Goal: Task Accomplishment & Management: Manage account settings

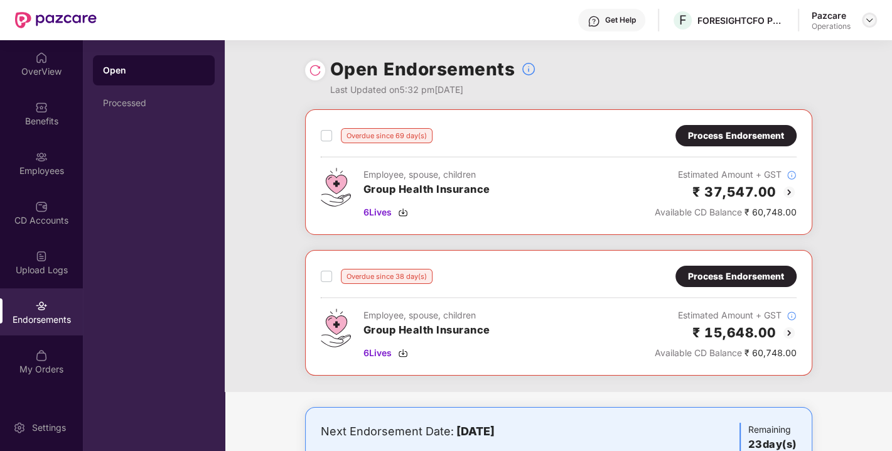
click at [867, 21] on img at bounding box center [869, 20] width 10 height 10
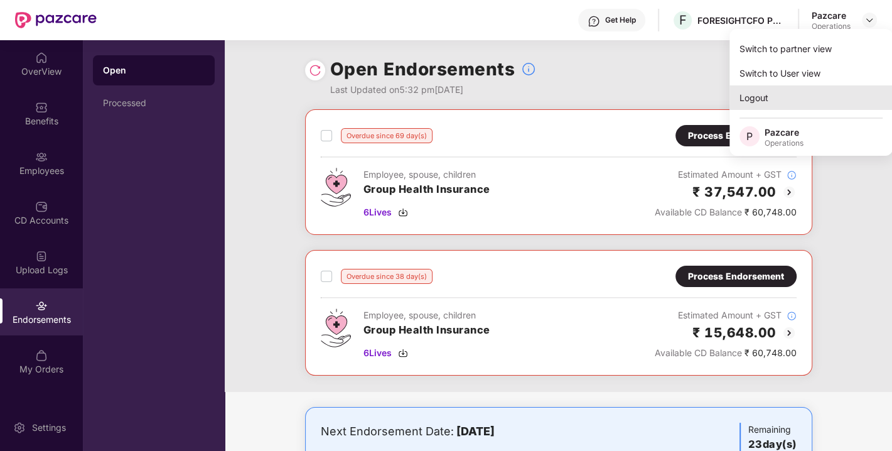
click at [781, 94] on div "Logout" at bounding box center [810, 97] width 163 height 24
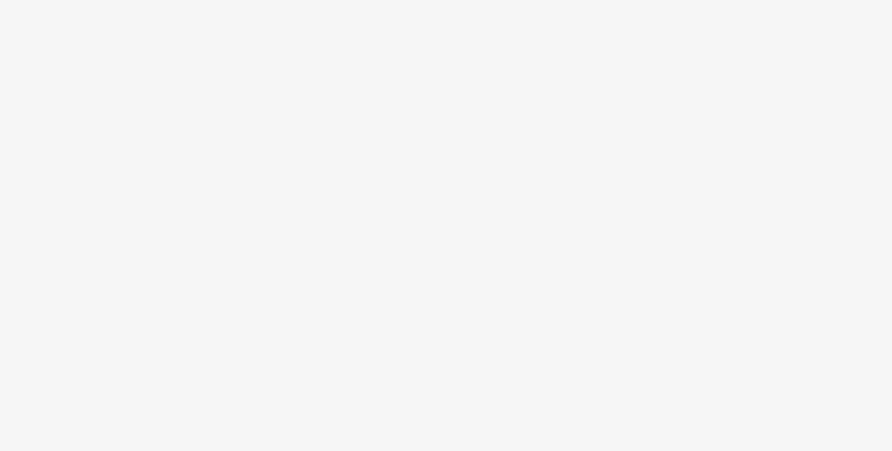
click at [409, 222] on body at bounding box center [446, 225] width 892 height 451
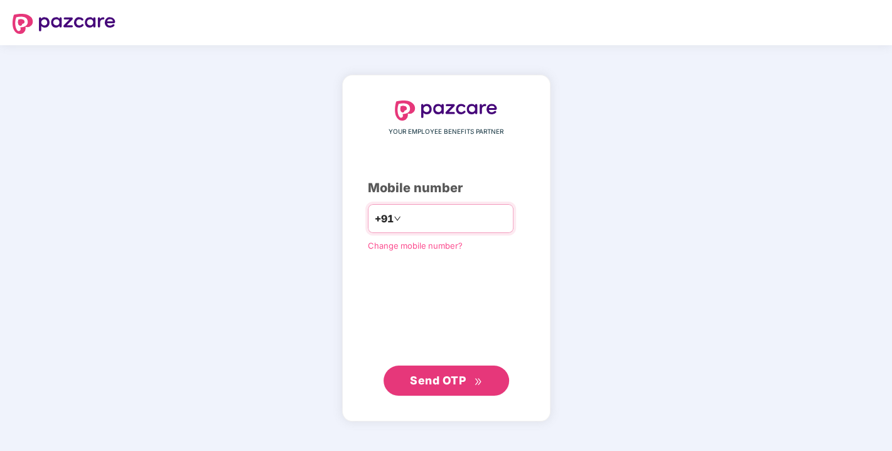
click at [443, 217] on input "number" at bounding box center [455, 218] width 103 height 20
click at [412, 287] on div "YOUR EMPLOYEE BENEFITS PARTNER Mobile number +91 Change mobile number? Send OTP" at bounding box center [446, 248] width 157 height 294
click at [398, 336] on div "YOUR EMPLOYEE BENEFITS PARTNER Mobile number +91 Change mobile number? Send OTP" at bounding box center [446, 248] width 157 height 294
drag, startPoint x: 409, startPoint y: 308, endPoint x: 403, endPoint y: 317, distance: 10.4
click at [403, 317] on div "YOUR EMPLOYEE BENEFITS PARTNER Mobile number +91 Change mobile number? Send OTP" at bounding box center [446, 248] width 157 height 294
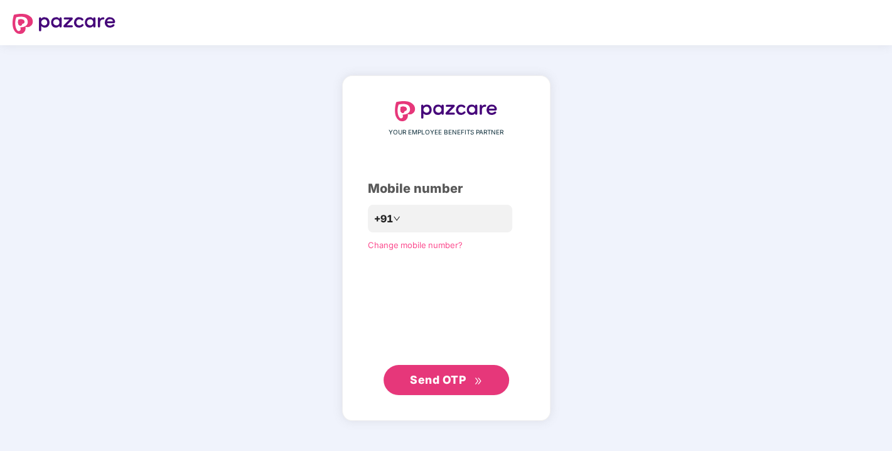
click at [403, 317] on div "YOUR EMPLOYEE BENEFITS PARTNER Mobile number +91 Change mobile number? Send OTP" at bounding box center [446, 248] width 157 height 294
click at [420, 213] on input "number" at bounding box center [455, 218] width 103 height 20
click at [419, 214] on input "number" at bounding box center [455, 218] width 103 height 20
click at [416, 331] on div "YOUR EMPLOYEE BENEFITS PARTNER Mobile number +91 Change mobile number? Send OTP" at bounding box center [446, 248] width 157 height 294
click at [414, 292] on div "YOUR EMPLOYEE BENEFITS PARTNER Mobile number +91 Change mobile number? Send OTP" at bounding box center [446, 248] width 157 height 294
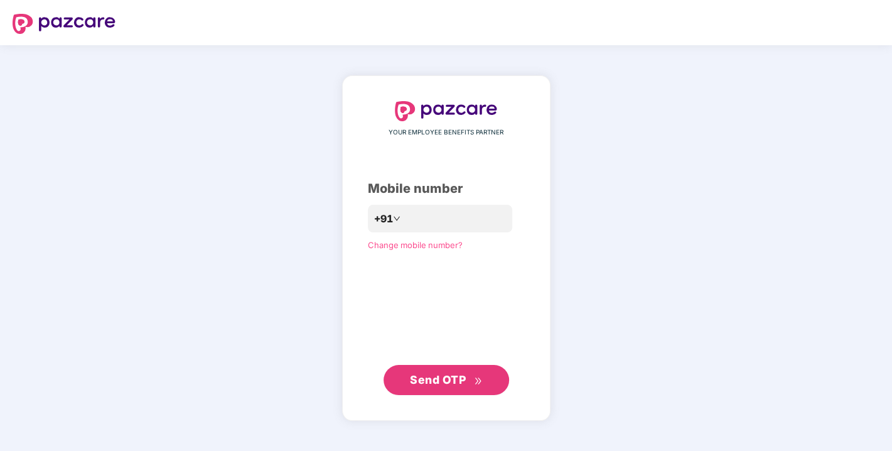
click at [390, 310] on div "YOUR EMPLOYEE BENEFITS PARTNER Mobile number +91 Change mobile number? Send OTP" at bounding box center [446, 248] width 157 height 294
click at [368, 345] on div "YOUR EMPLOYEE BENEFITS PARTNER Mobile number +91 Change mobile number? Send OTP" at bounding box center [446, 248] width 157 height 294
click at [437, 208] on div "+91" at bounding box center [441, 218] width 146 height 29
click at [426, 215] on input "number" at bounding box center [455, 218] width 103 height 20
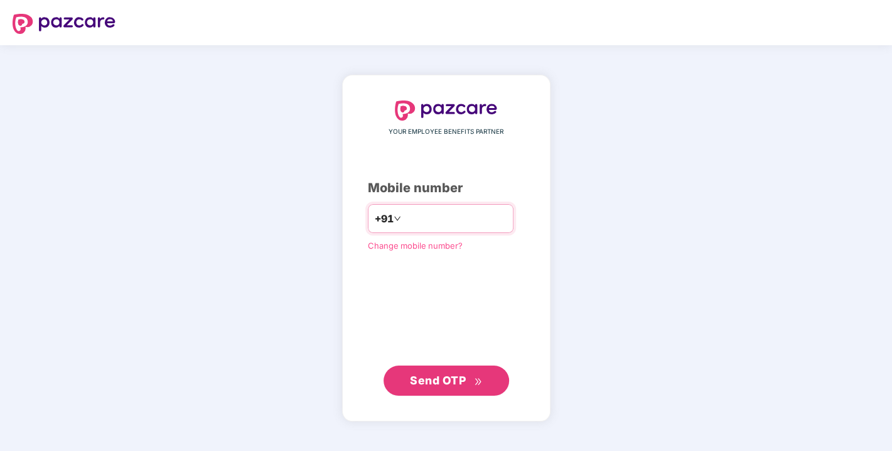
type input "**********"
click at [449, 370] on button "Send OTP" at bounding box center [447, 380] width 126 height 30
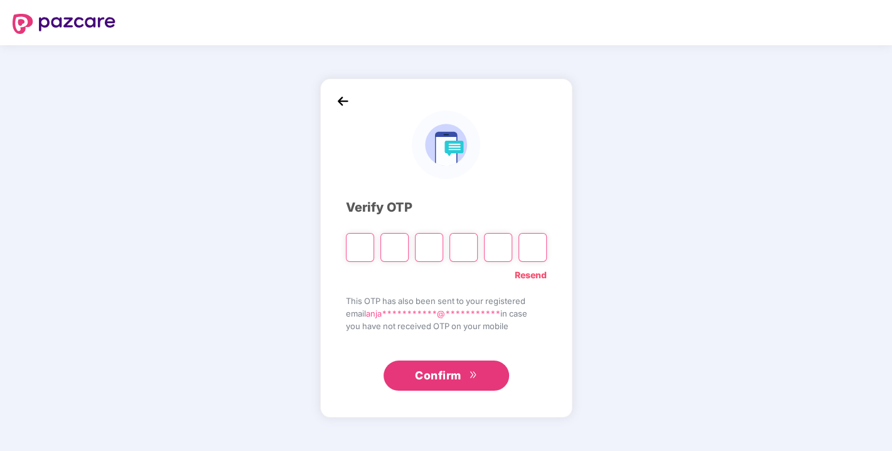
type input "*"
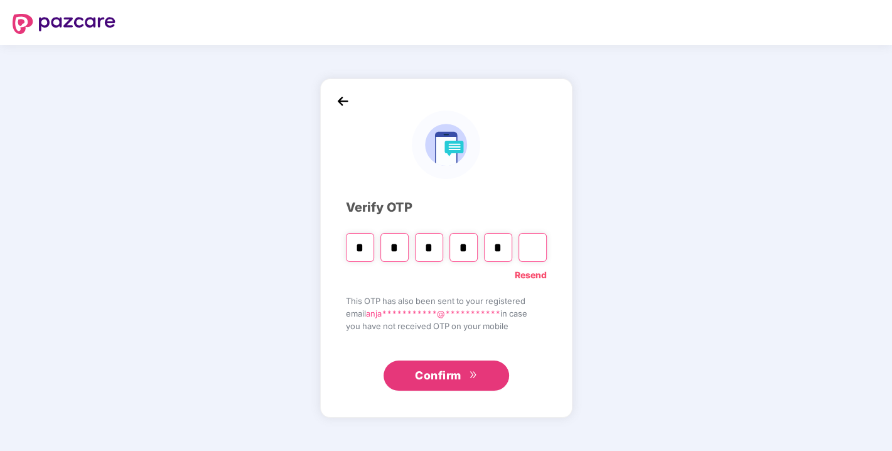
type input "*"
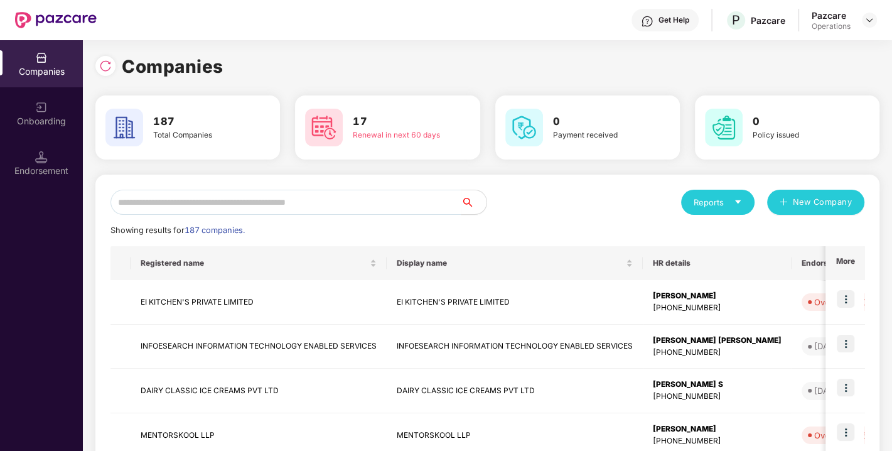
click at [62, 172] on div "Endorsement" at bounding box center [41, 170] width 83 height 13
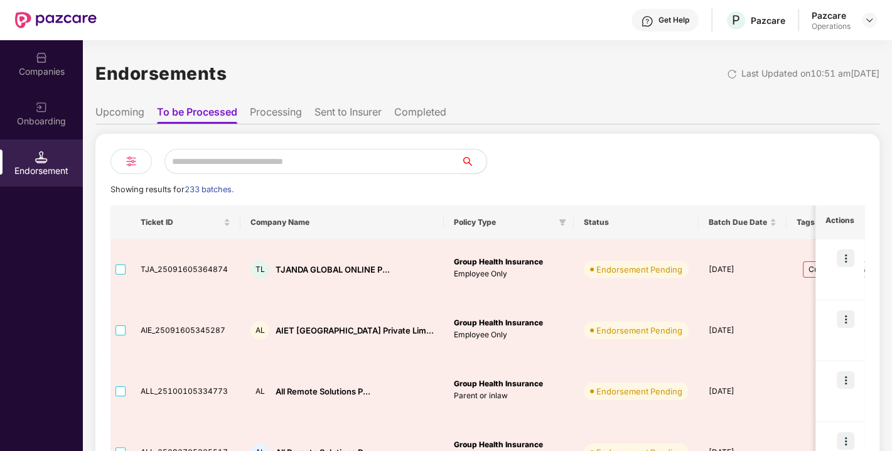
click at [38, 68] on div "Companies" at bounding box center [41, 71] width 83 height 13
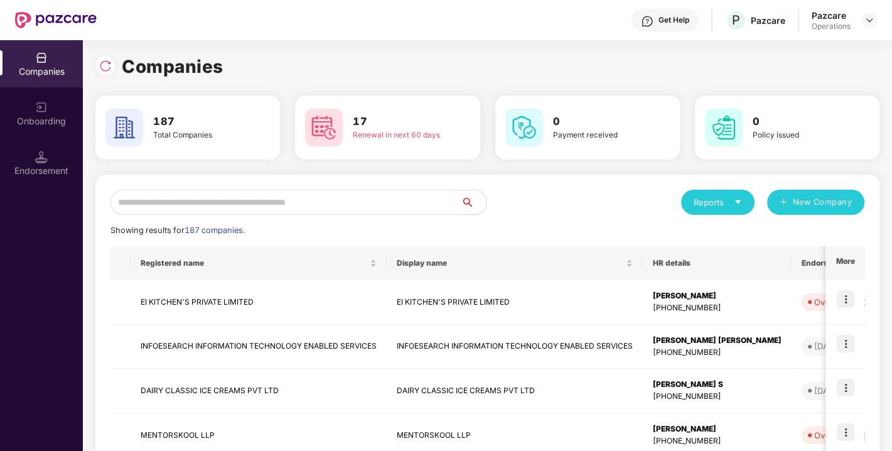
click at [193, 206] on input "text" at bounding box center [285, 202] width 351 height 25
paste input "**********"
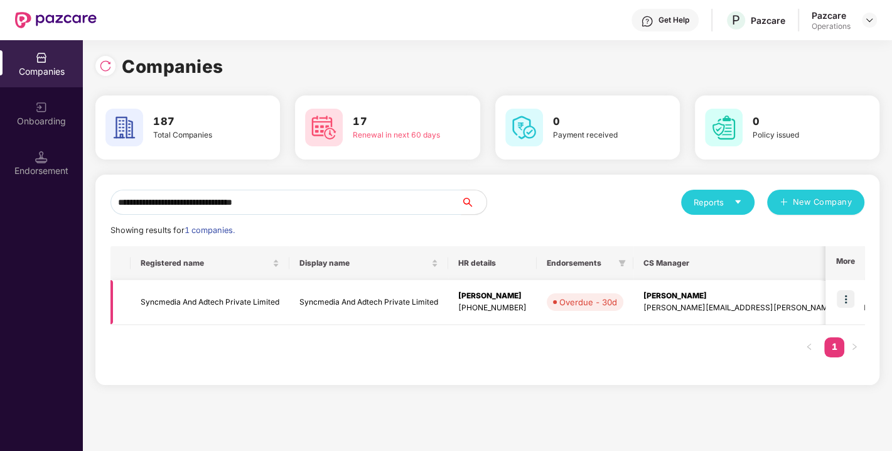
type input "**********"
click at [856, 292] on td at bounding box center [844, 302] width 39 height 45
click at [847, 294] on img at bounding box center [846, 299] width 18 height 18
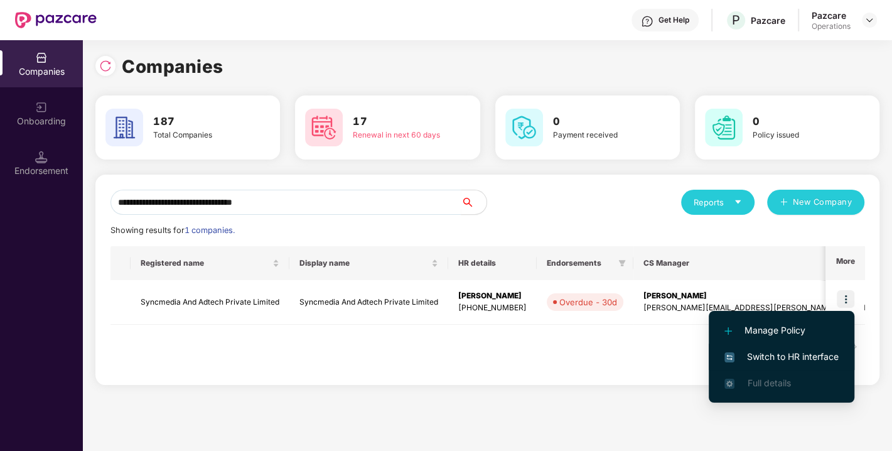
click at [793, 350] on span "Switch to HR interface" at bounding box center [781, 357] width 114 height 14
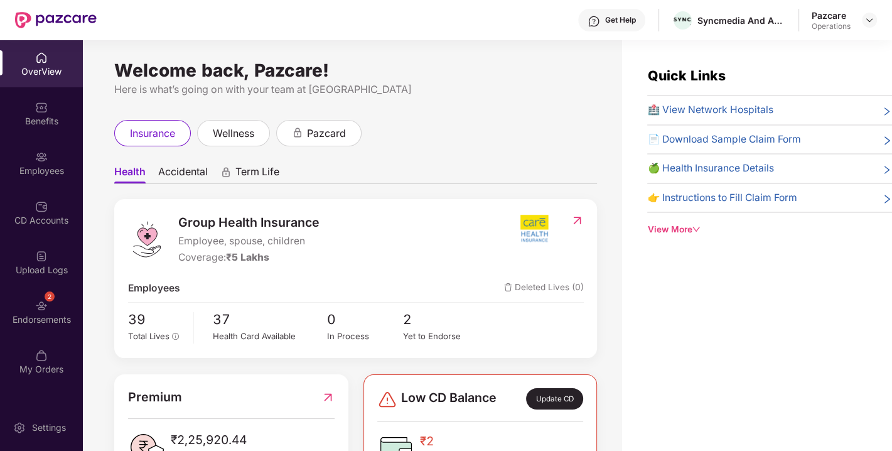
click at [25, 319] on div "Endorsements" at bounding box center [41, 319] width 83 height 13
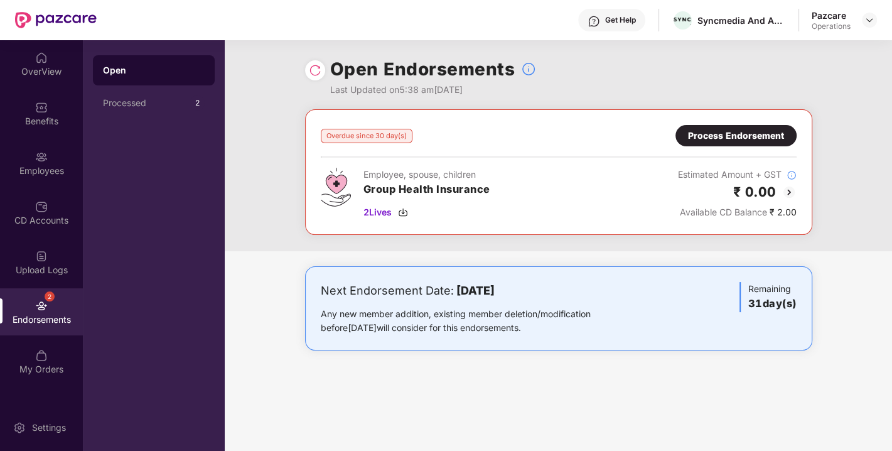
click at [746, 134] on div "Process Endorsement" at bounding box center [736, 136] width 96 height 14
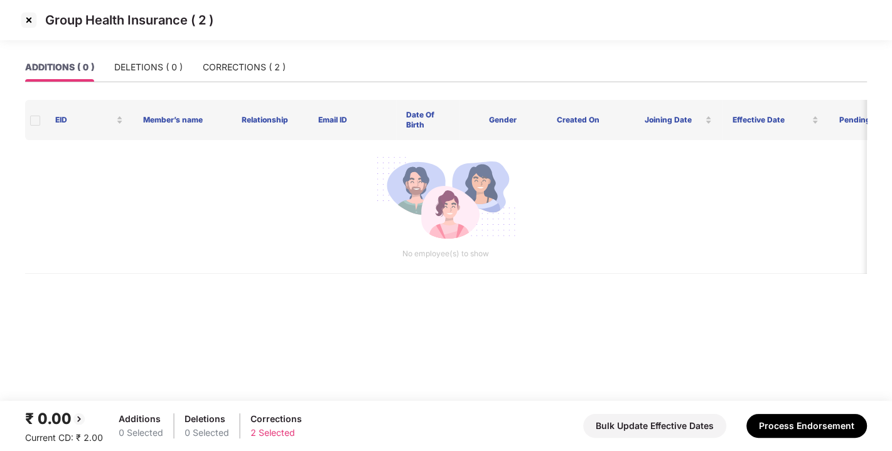
click at [31, 19] on img at bounding box center [29, 20] width 20 height 20
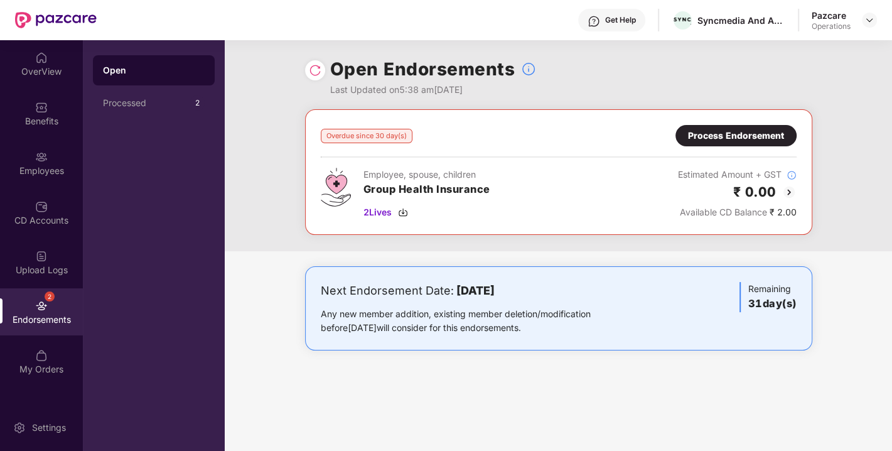
click at [317, 73] on img at bounding box center [315, 70] width 13 height 13
click at [313, 73] on img at bounding box center [315, 70] width 13 height 13
click at [867, 19] on img at bounding box center [869, 20] width 10 height 10
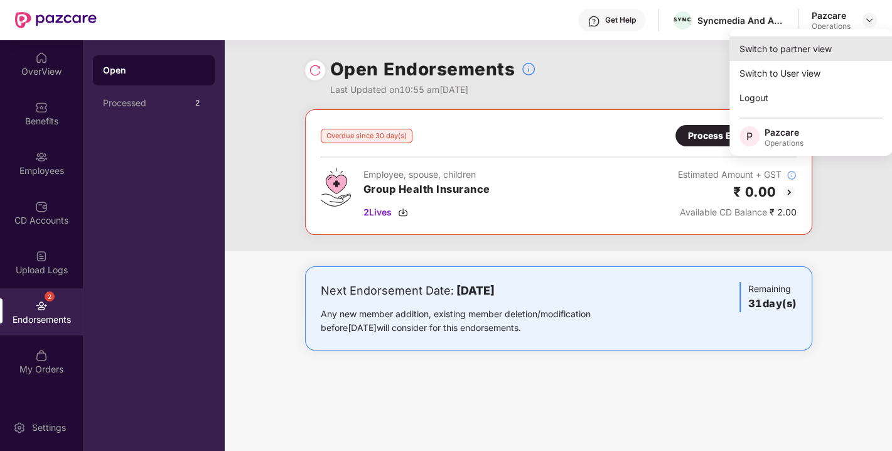
click at [780, 50] on div "Switch to partner view" at bounding box center [810, 48] width 163 height 24
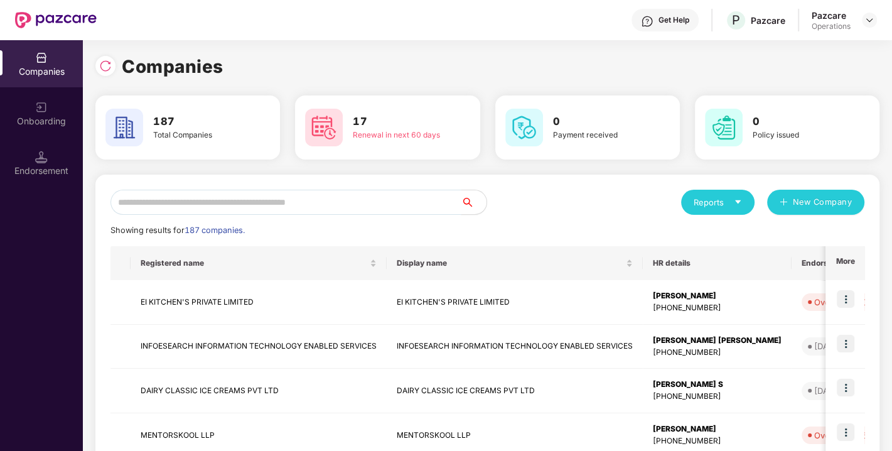
click at [275, 195] on input "text" at bounding box center [285, 202] width 351 height 25
paste input "**********"
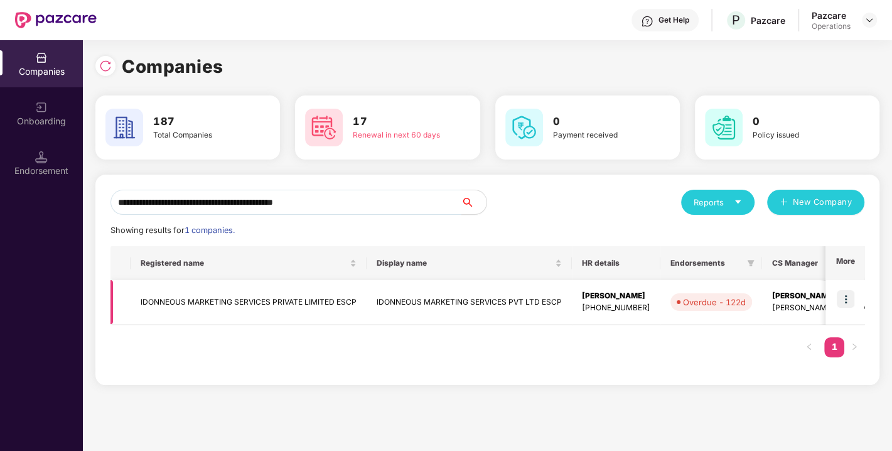
type input "**********"
click at [844, 299] on img at bounding box center [846, 299] width 18 height 18
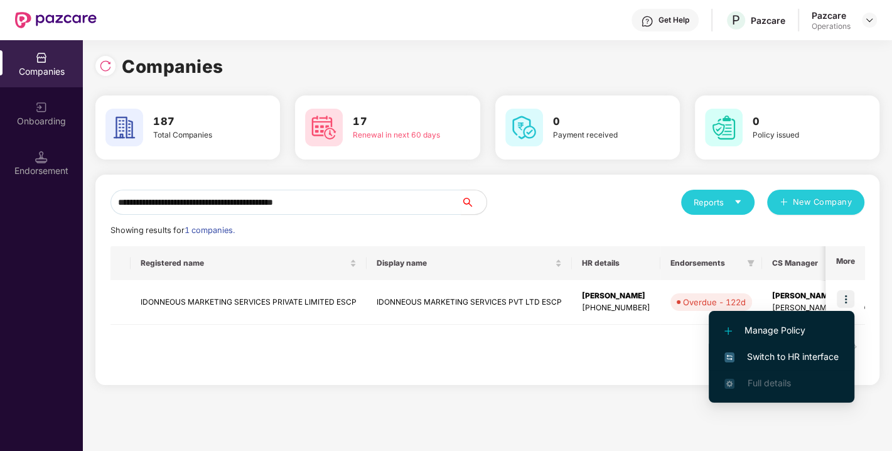
click at [786, 350] on span "Switch to HR interface" at bounding box center [781, 357] width 114 height 14
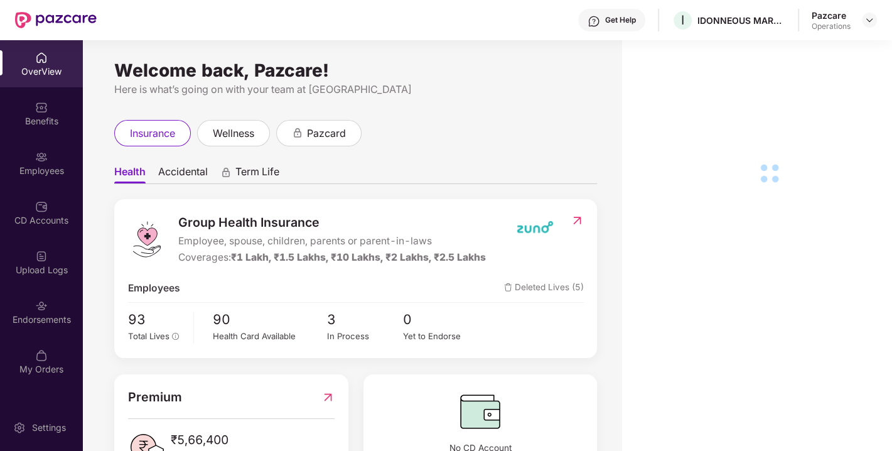
click at [18, 315] on div "Endorsements" at bounding box center [41, 319] width 83 height 13
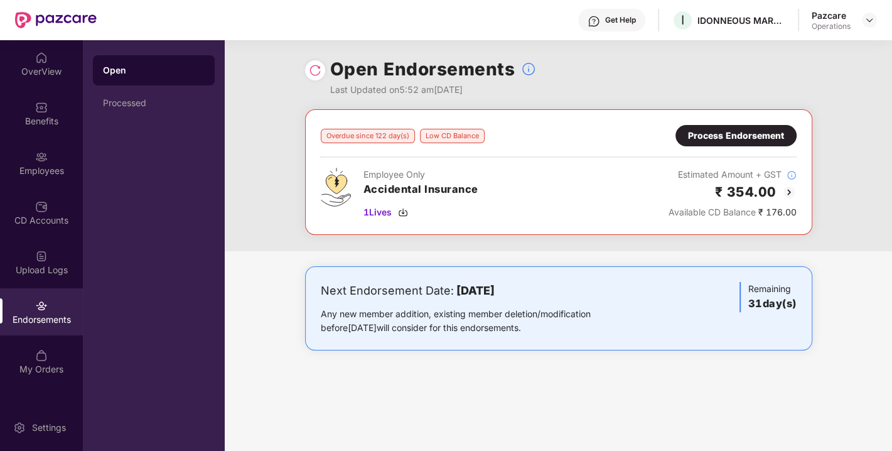
click at [709, 134] on div "Process Endorsement" at bounding box center [736, 136] width 96 height 14
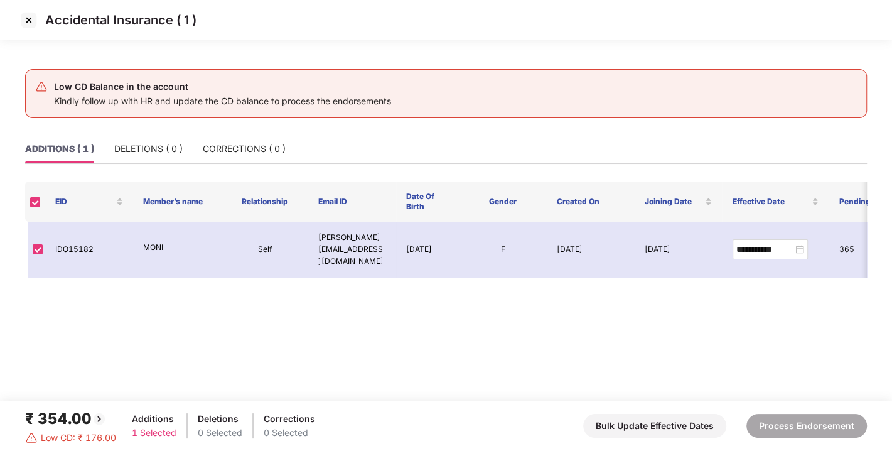
click at [26, 15] on img at bounding box center [29, 20] width 20 height 20
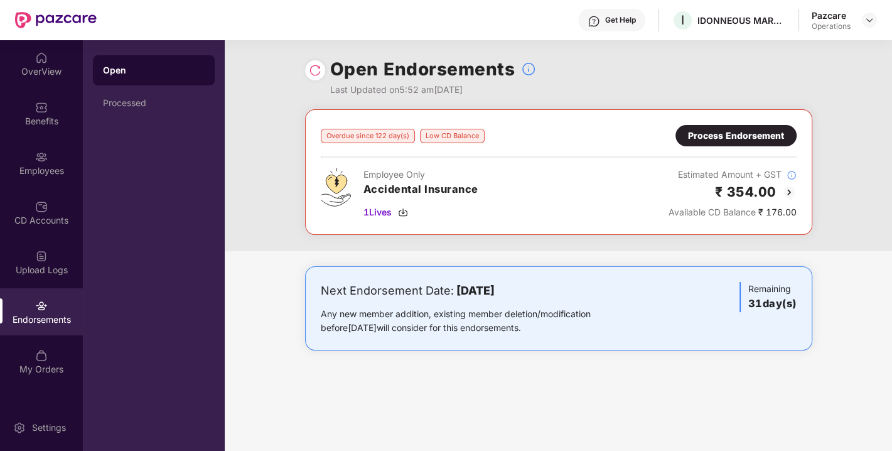
click at [410, 246] on div "Overdue since 122 day(s) Low CD Balance Process Endorsement Employee Only Accid…" at bounding box center [558, 180] width 667 height 142
click at [867, 21] on img at bounding box center [869, 20] width 10 height 10
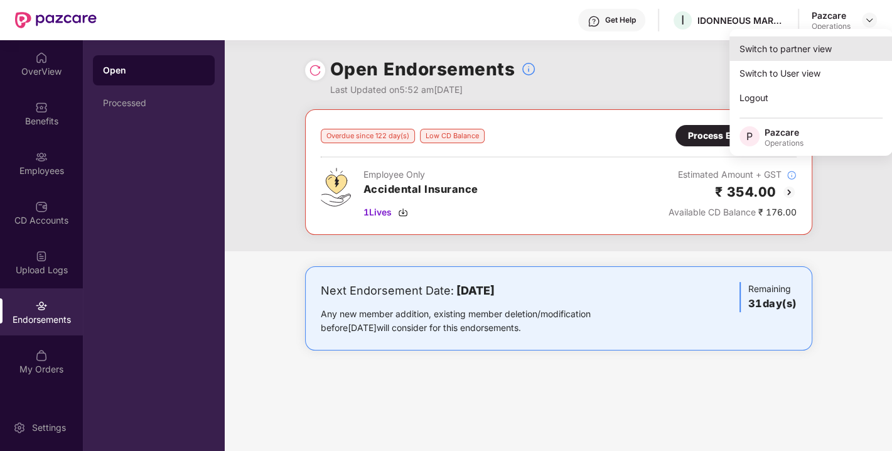
click at [791, 49] on div "Switch to partner view" at bounding box center [810, 48] width 163 height 24
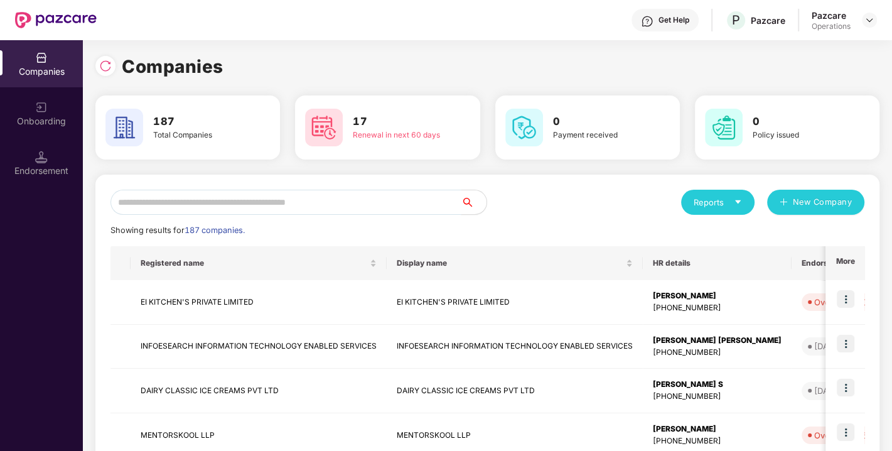
click at [234, 203] on input "text" at bounding box center [285, 202] width 351 height 25
paste input "**********"
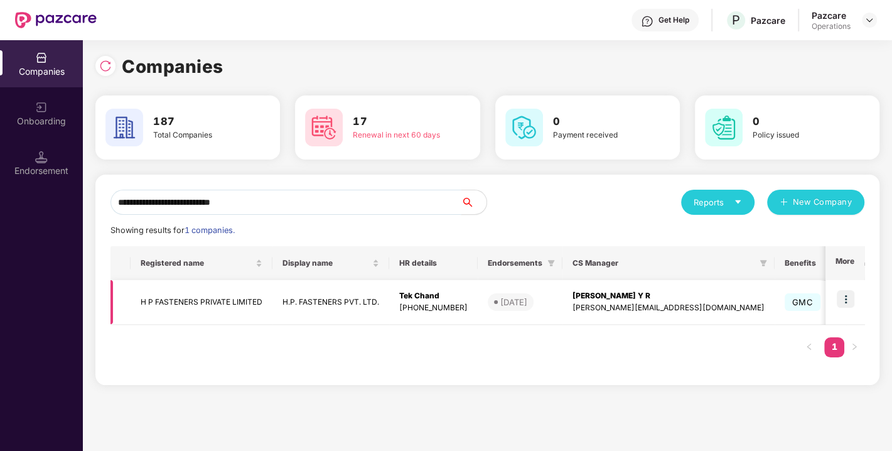
type input "**********"
click at [847, 297] on img at bounding box center [846, 299] width 18 height 18
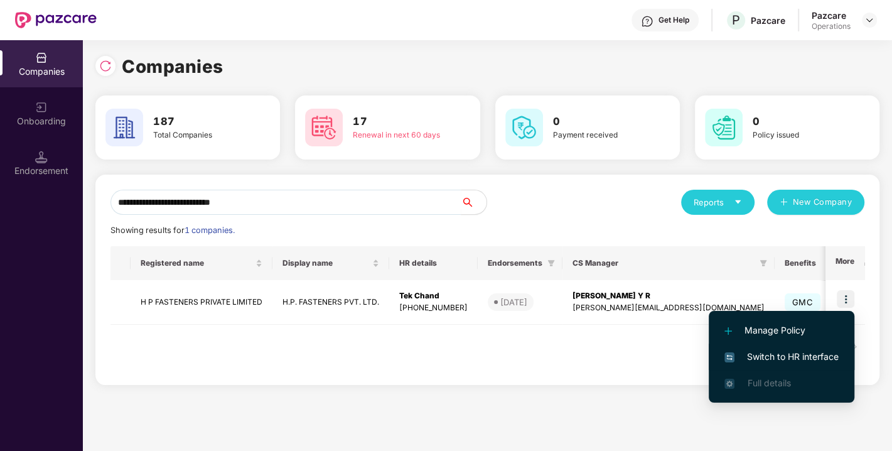
click at [785, 355] on span "Switch to HR interface" at bounding box center [781, 357] width 114 height 14
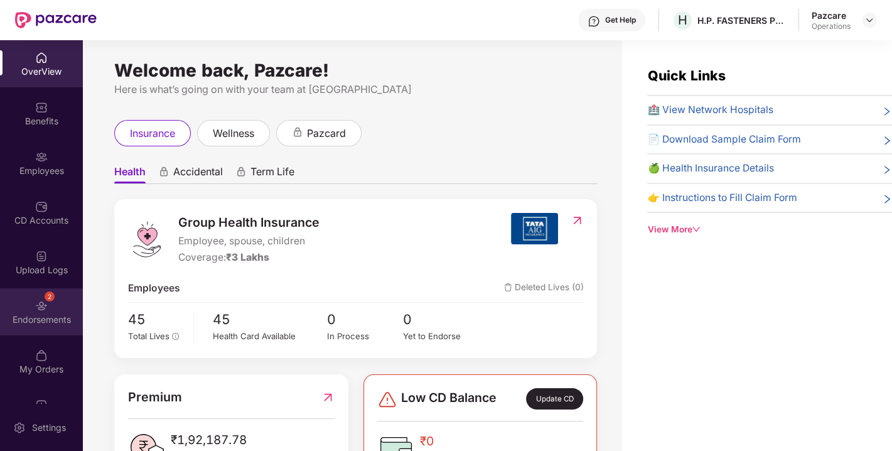
click at [29, 295] on div "2 Endorsements" at bounding box center [41, 311] width 83 height 47
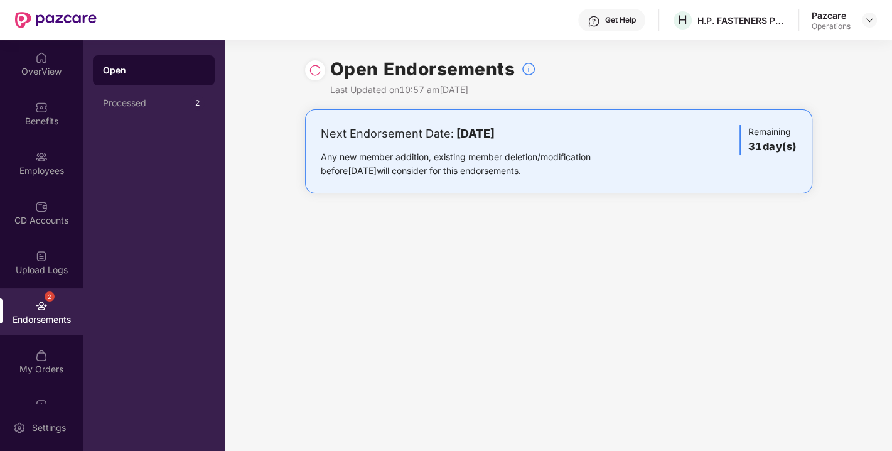
click at [321, 71] on img at bounding box center [315, 70] width 13 height 13
click at [870, 17] on img at bounding box center [869, 20] width 10 height 10
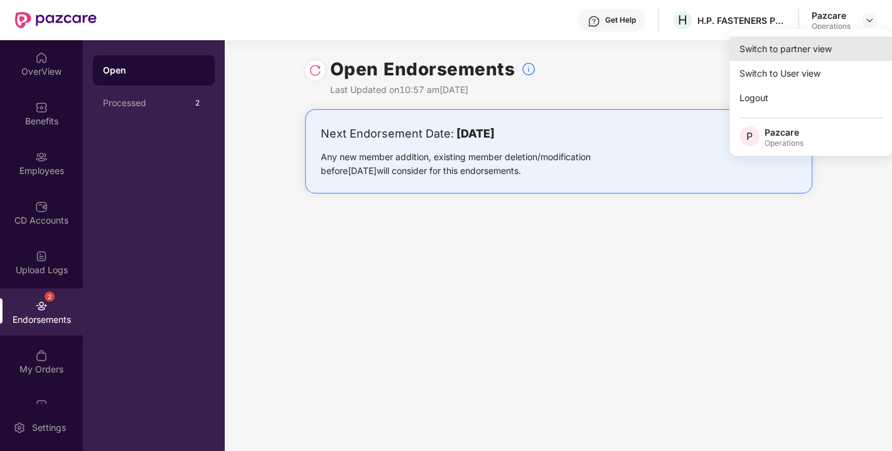
click at [802, 46] on div "Switch to partner view" at bounding box center [810, 48] width 163 height 24
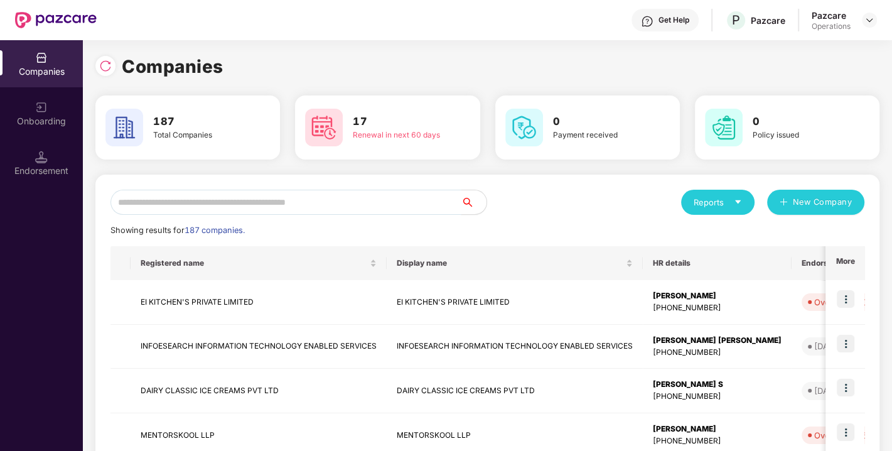
click at [251, 197] on input "text" at bounding box center [285, 202] width 351 height 25
paste input "**********"
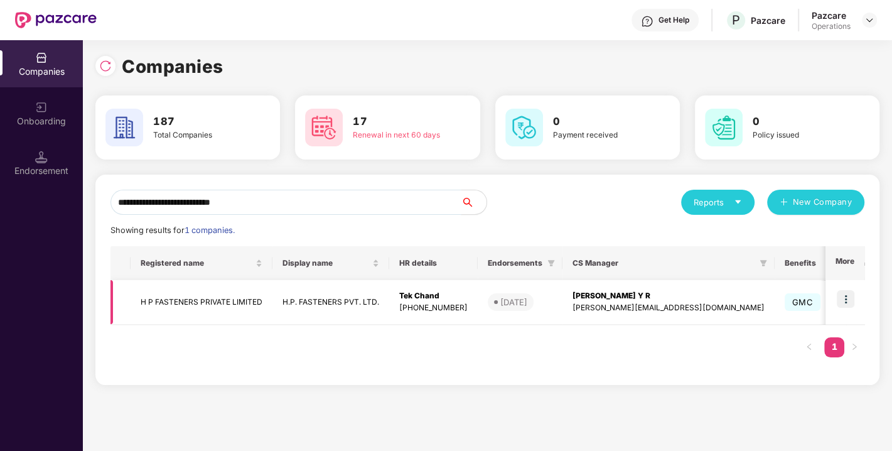
type input "**********"
click at [844, 295] on img at bounding box center [846, 299] width 18 height 18
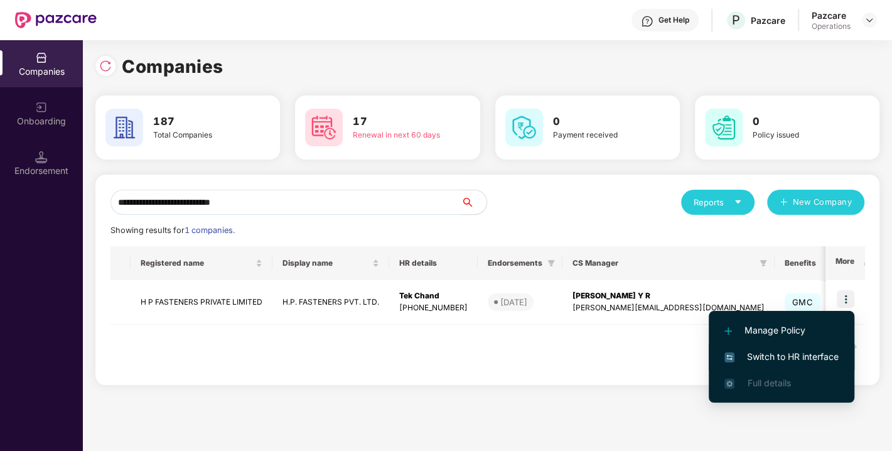
click at [772, 346] on li "Switch to HR interface" at bounding box center [782, 356] width 146 height 26
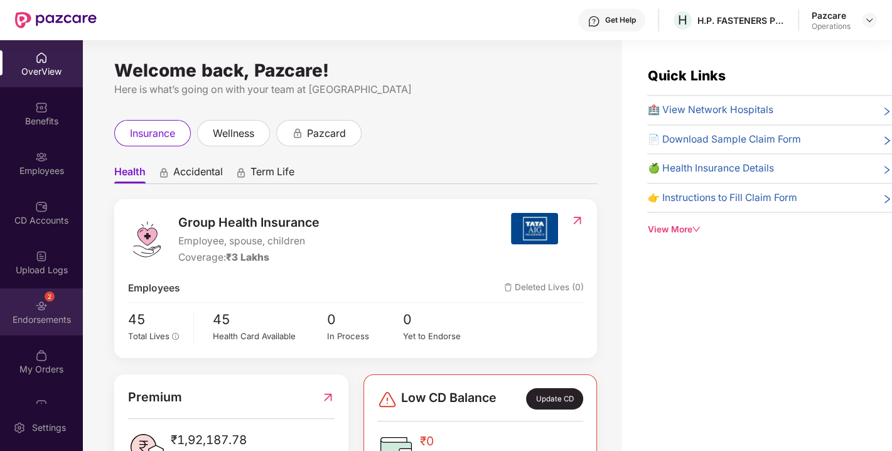
click at [38, 310] on img at bounding box center [41, 305] width 13 height 13
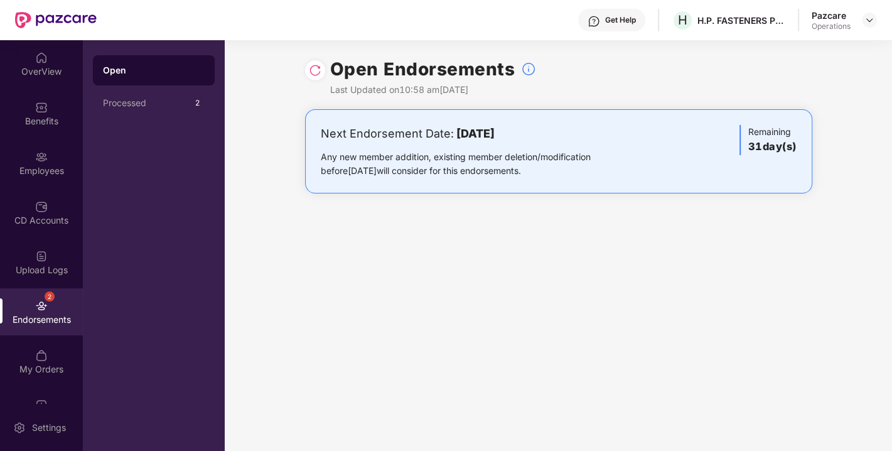
click at [313, 69] on img at bounding box center [315, 70] width 13 height 13
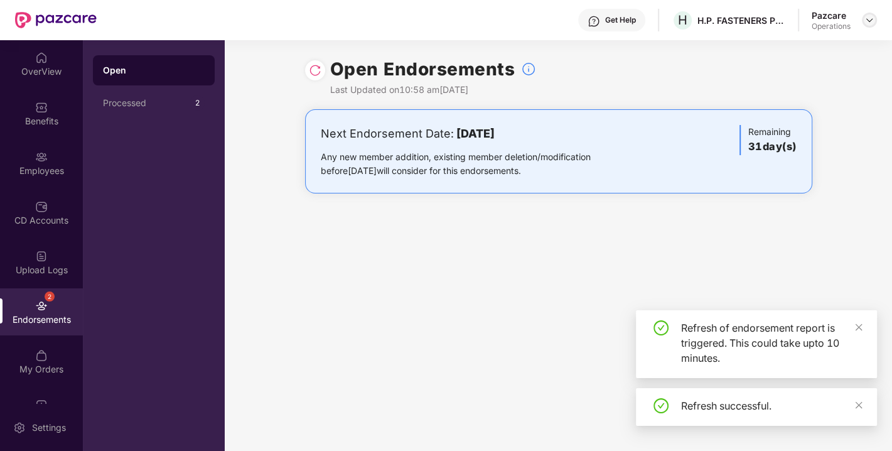
click at [871, 21] on img at bounding box center [869, 20] width 10 height 10
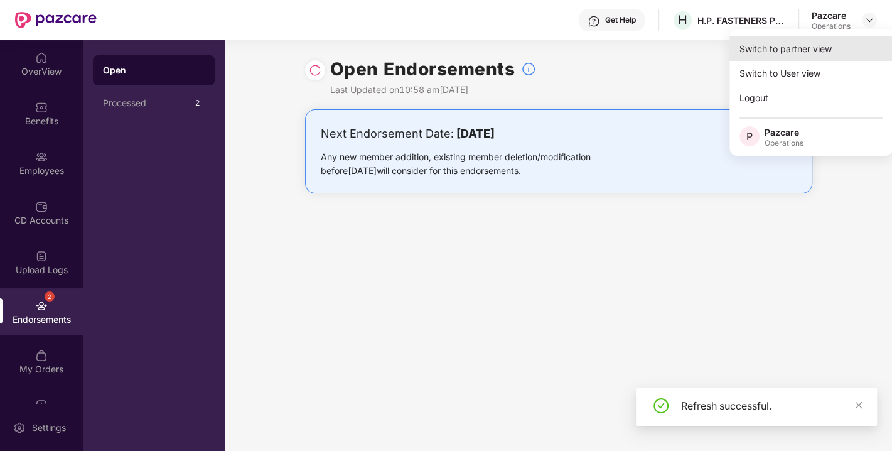
click at [778, 43] on div "Switch to partner view" at bounding box center [810, 48] width 163 height 24
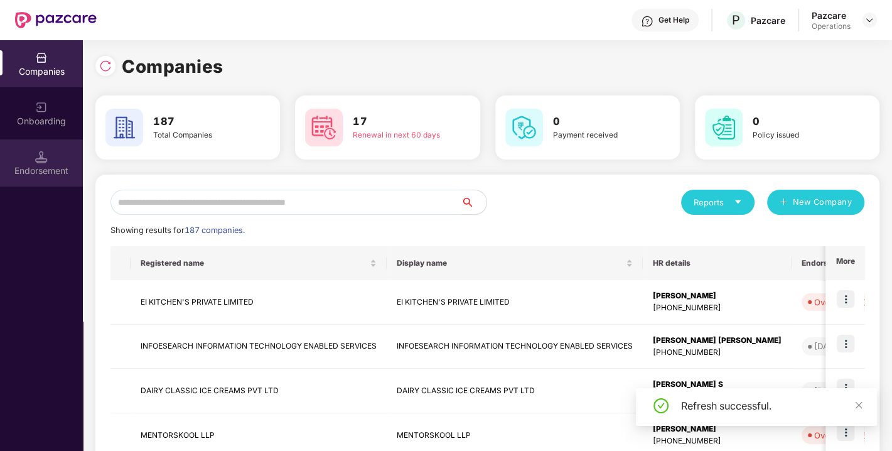
click at [26, 164] on div "Endorsement" at bounding box center [41, 170] width 83 height 13
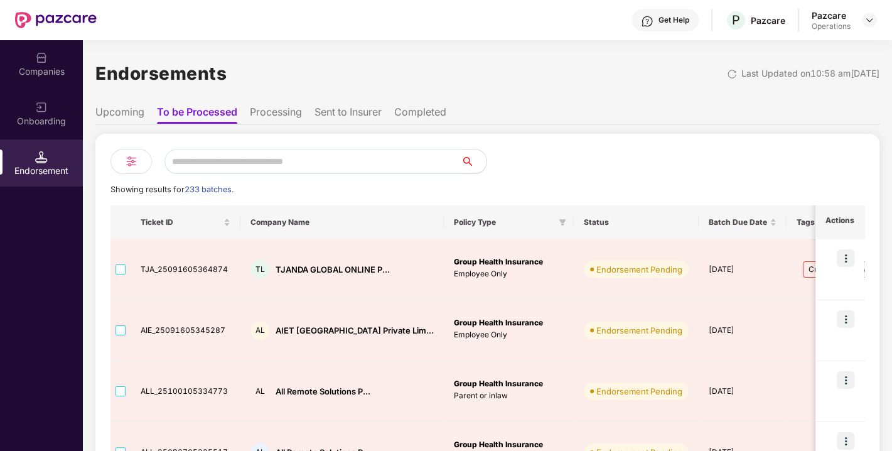
click at [269, 158] on input "text" at bounding box center [312, 161] width 297 height 25
paste input "**********"
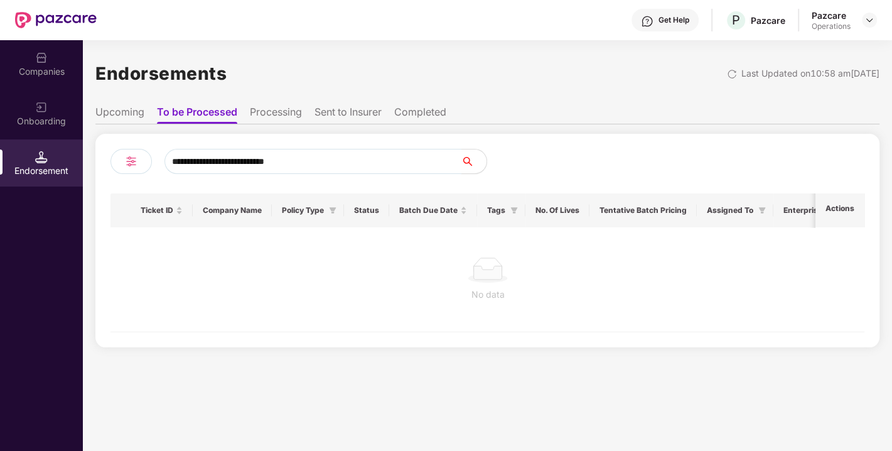
type input "**********"
click at [30, 46] on div "Companies" at bounding box center [41, 63] width 83 height 47
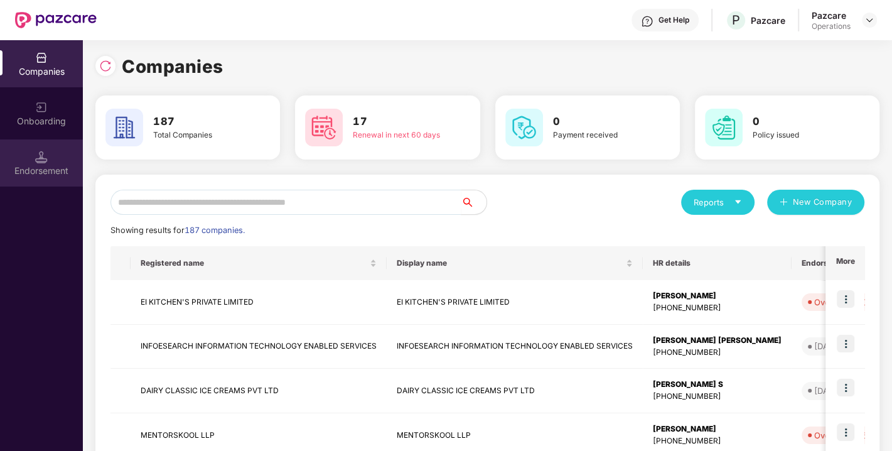
click at [55, 165] on div "Endorsement" at bounding box center [41, 170] width 83 height 13
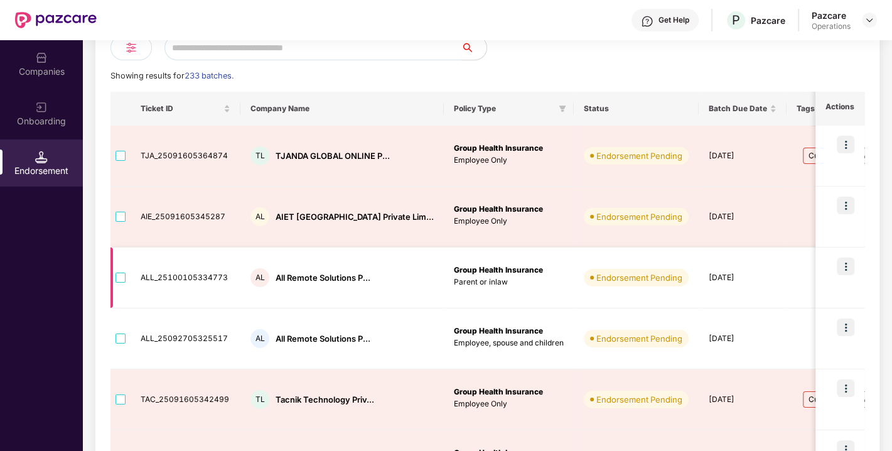
scroll to position [99, 0]
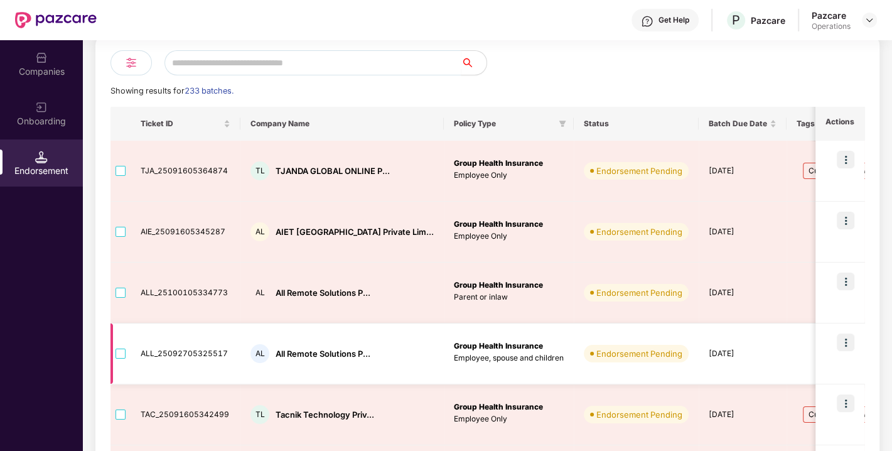
drag, startPoint x: 821, startPoint y: 342, endPoint x: 844, endPoint y: 344, distance: 23.3
click at [844, 344] on td at bounding box center [839, 353] width 49 height 61
click at [844, 344] on img at bounding box center [846, 342] width 18 height 18
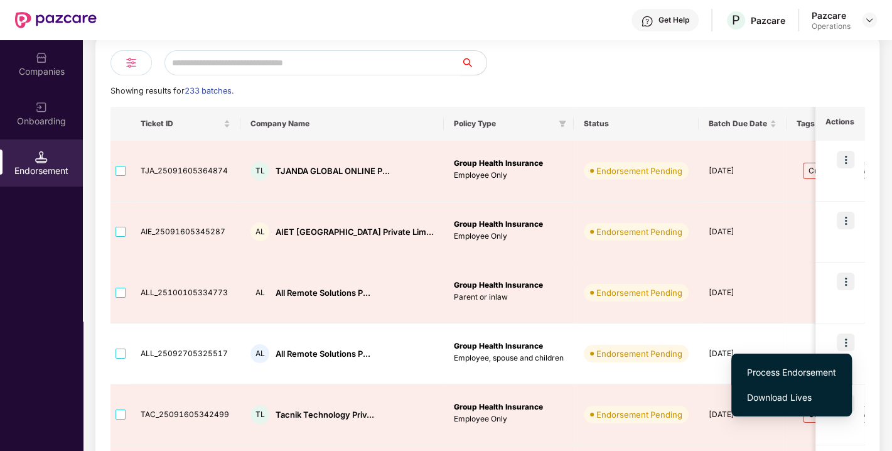
click at [781, 365] on span "Process Endorsement" at bounding box center [791, 372] width 89 height 14
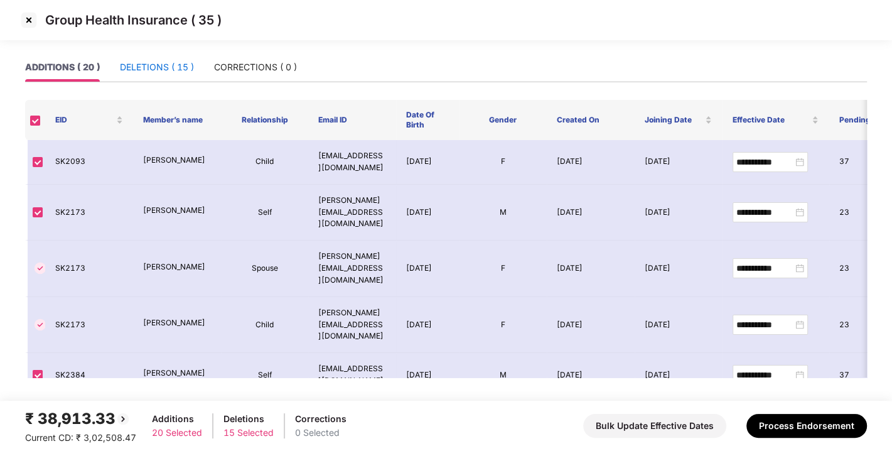
click at [163, 67] on div "DELETIONS ( 15 )" at bounding box center [157, 67] width 74 height 14
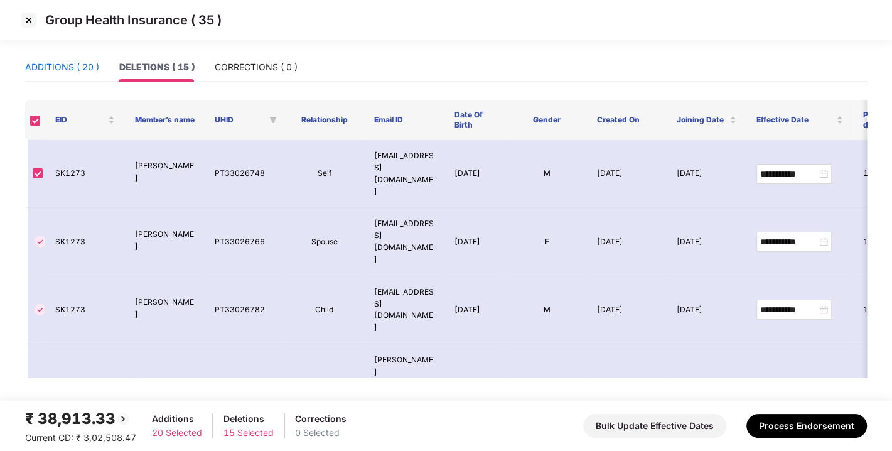
click at [67, 63] on div "ADDITIONS ( 20 )" at bounding box center [62, 67] width 74 height 14
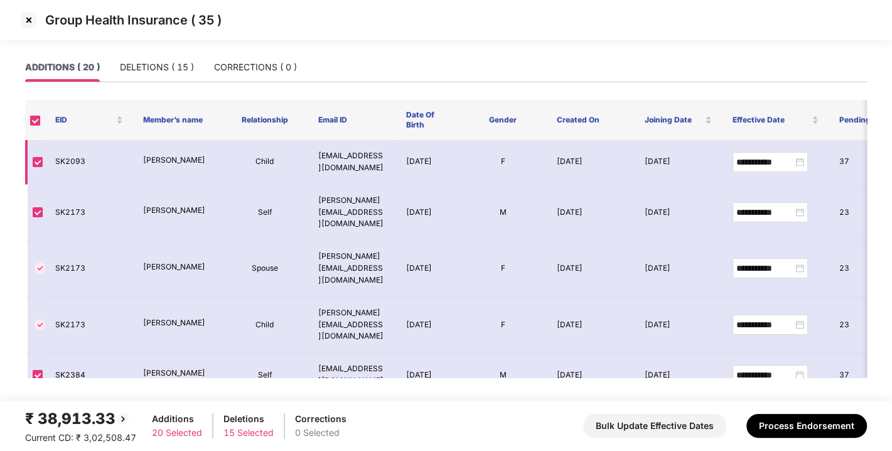
click at [68, 163] on td "SK2093" at bounding box center [89, 162] width 88 height 45
copy td "SK2093"
click at [20, 15] on img at bounding box center [29, 20] width 20 height 20
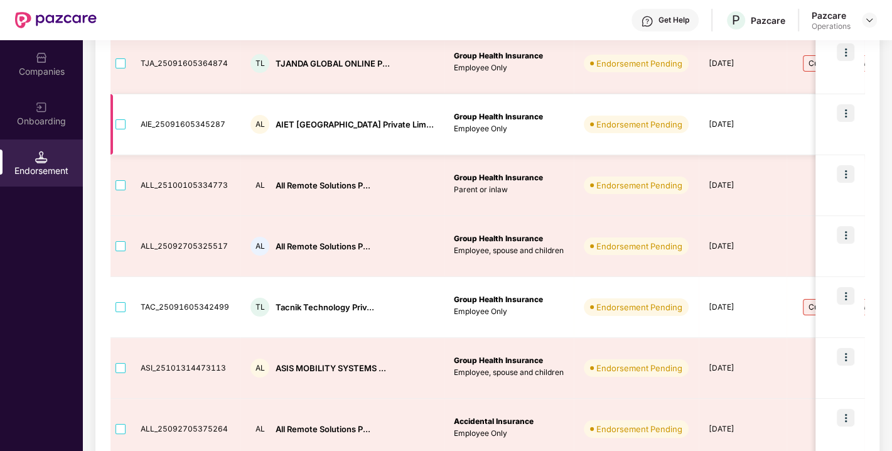
scroll to position [208, 0]
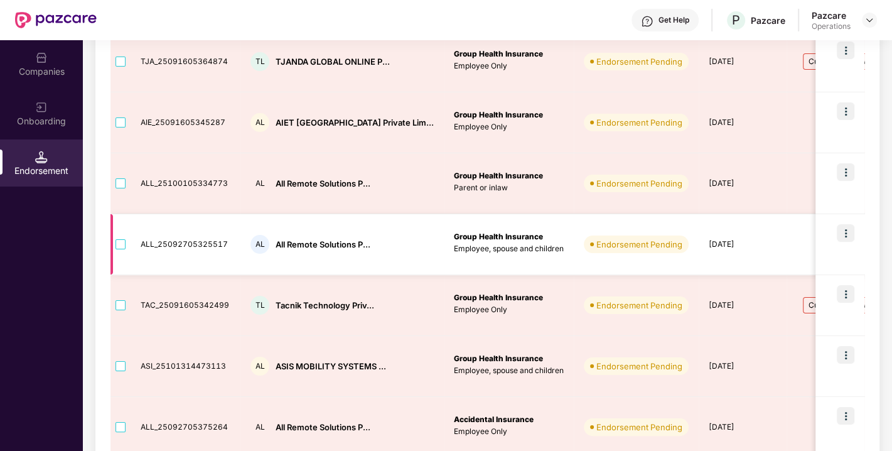
click at [842, 231] on img at bounding box center [846, 233] width 18 height 18
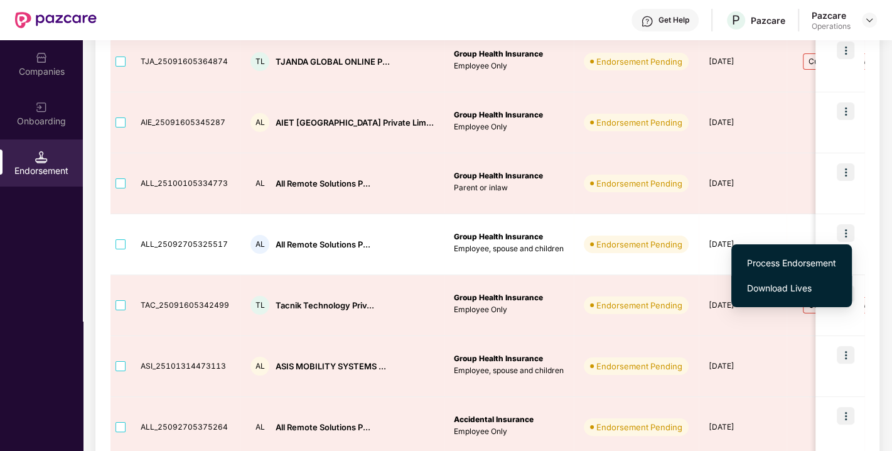
click at [775, 286] on span "Download Lives" at bounding box center [791, 288] width 89 height 14
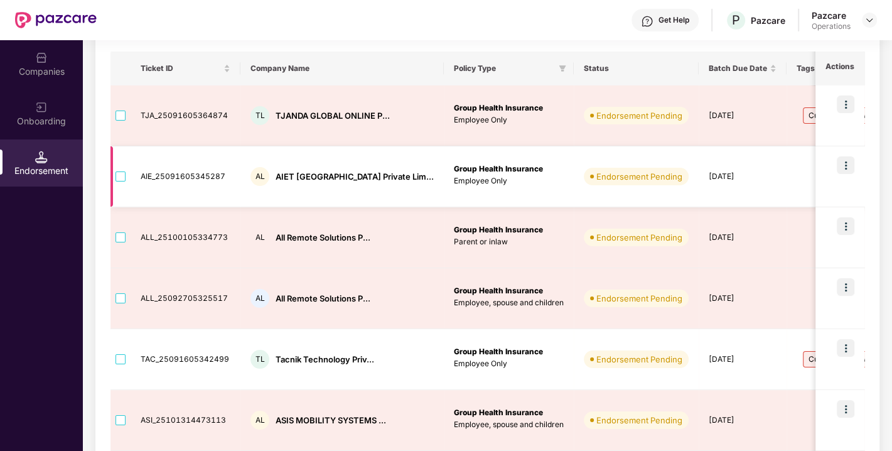
scroll to position [195, 0]
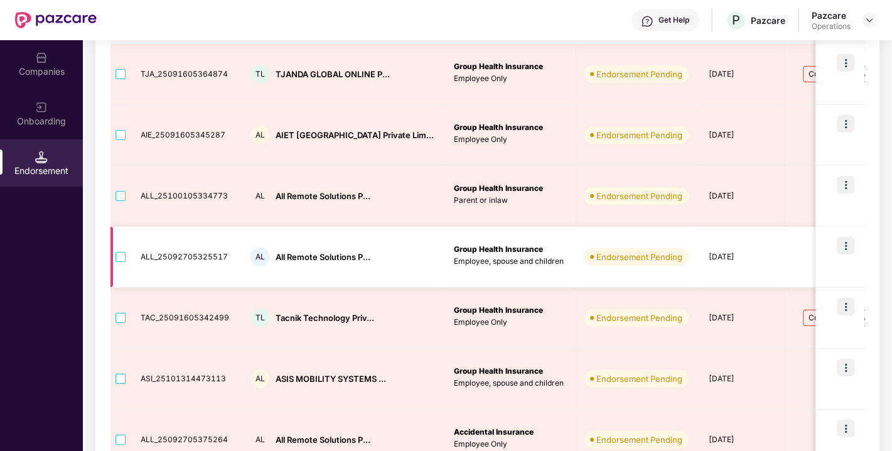
click at [844, 243] on img at bounding box center [846, 246] width 18 height 18
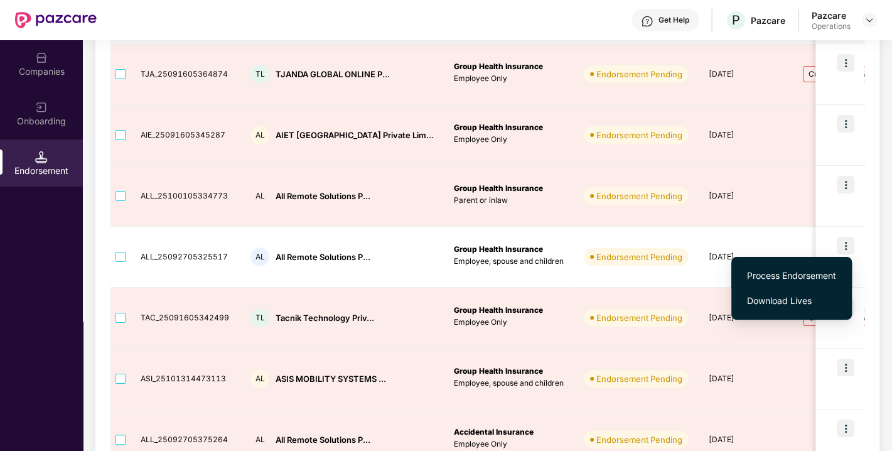
click at [764, 271] on span "Process Endorsement" at bounding box center [791, 276] width 89 height 14
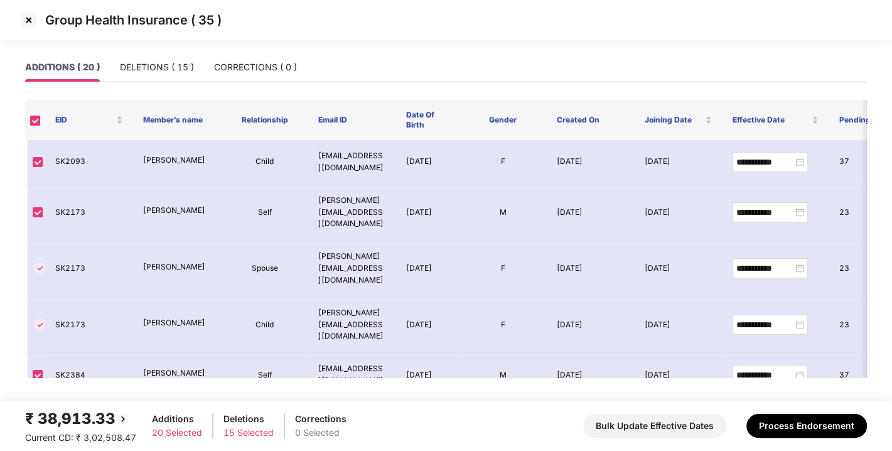
click at [170, 45] on div "Group Health Insurance ( 35 )" at bounding box center [446, 26] width 892 height 53
click at [152, 64] on div "DELETIONS ( 15 )" at bounding box center [157, 67] width 74 height 14
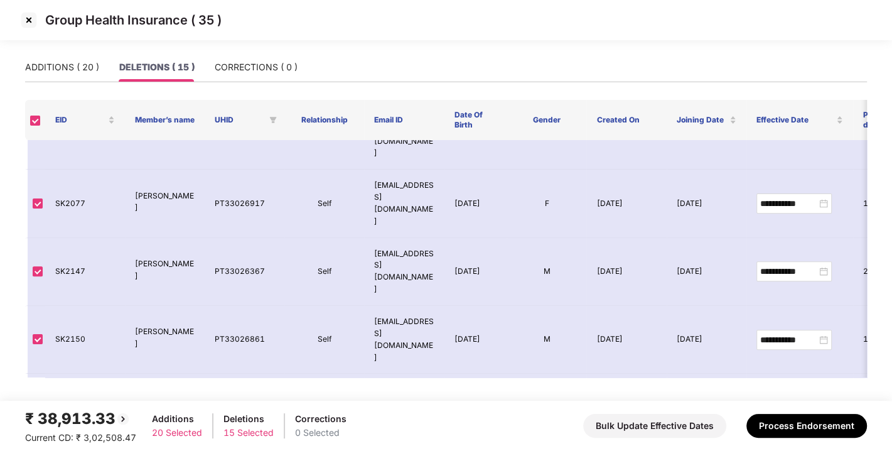
scroll to position [480, 0]
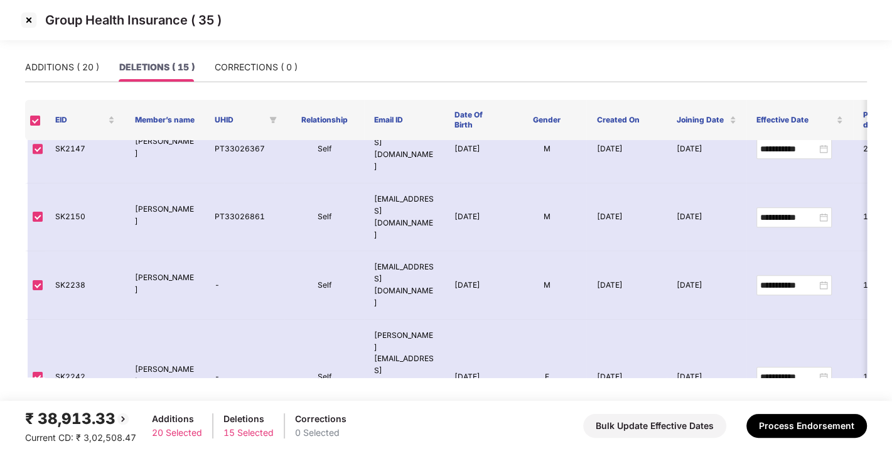
click at [27, 19] on img at bounding box center [29, 20] width 20 height 20
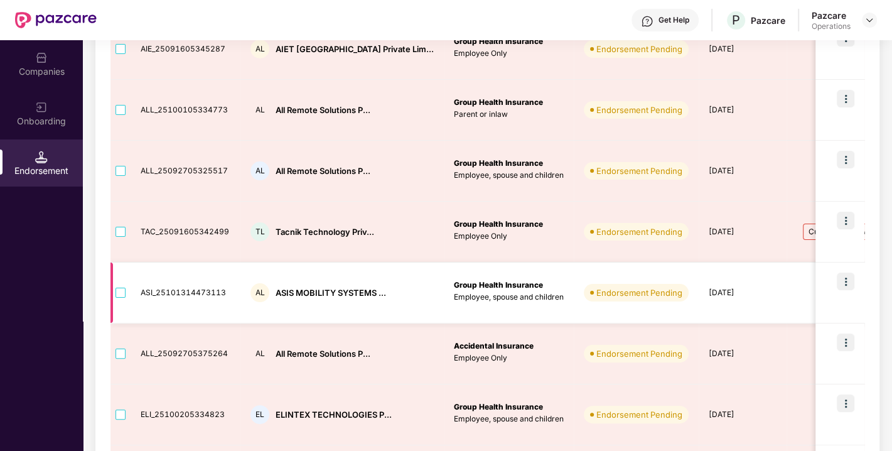
scroll to position [181, 0]
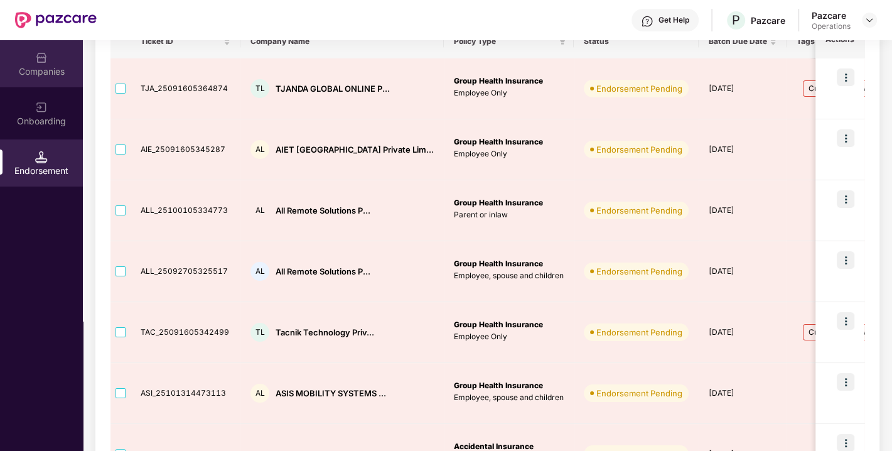
click at [34, 59] on div "Companies" at bounding box center [41, 63] width 83 height 47
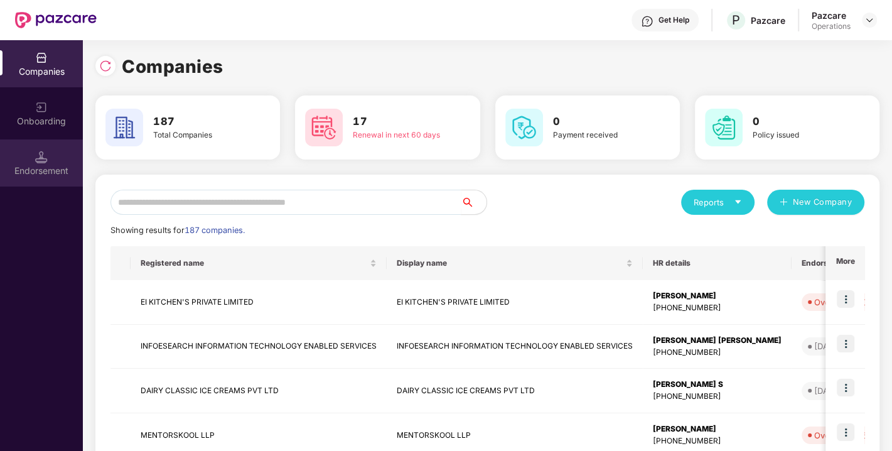
click at [35, 153] on img at bounding box center [41, 157] width 13 height 13
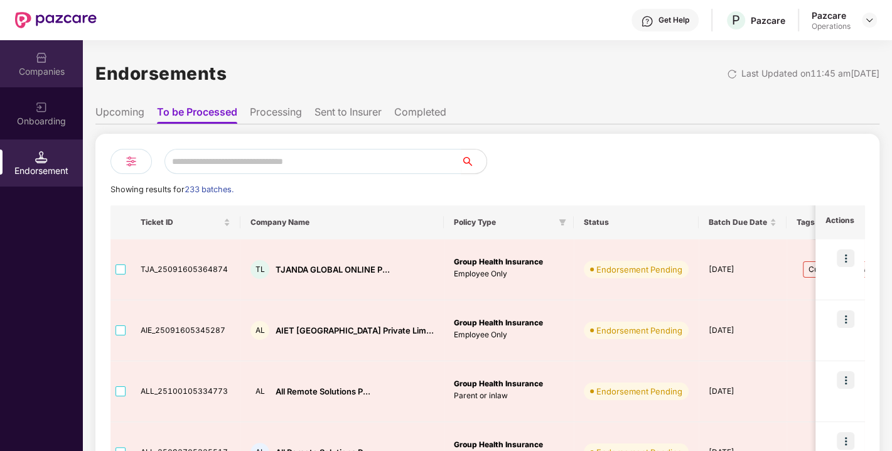
click at [38, 55] on img at bounding box center [41, 57] width 13 height 13
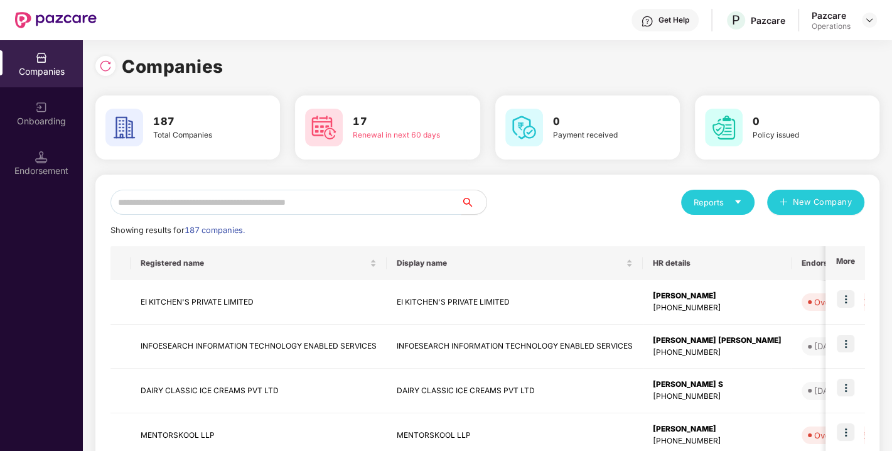
click at [168, 193] on input "text" at bounding box center [285, 202] width 351 height 25
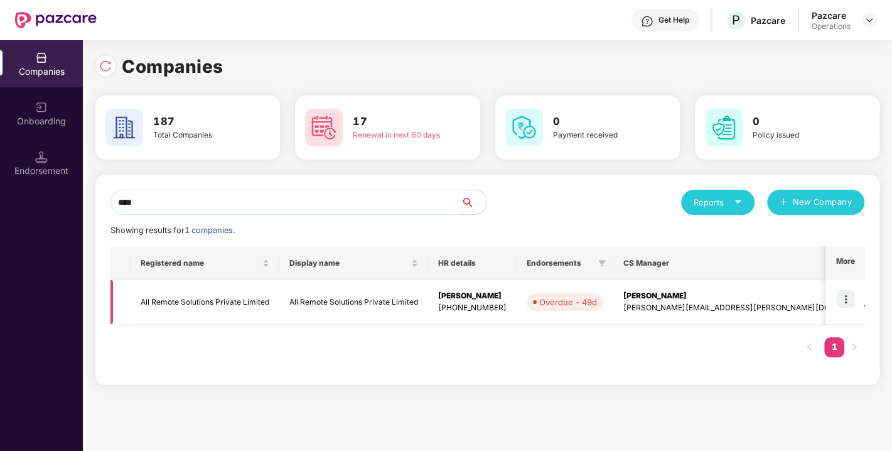
type input "***"
click at [848, 298] on img at bounding box center [846, 299] width 18 height 18
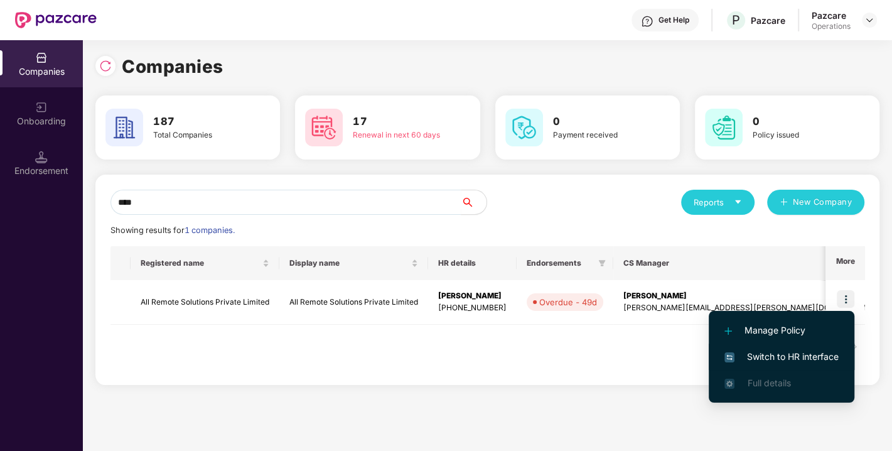
click at [794, 352] on span "Switch to HR interface" at bounding box center [781, 357] width 114 height 14
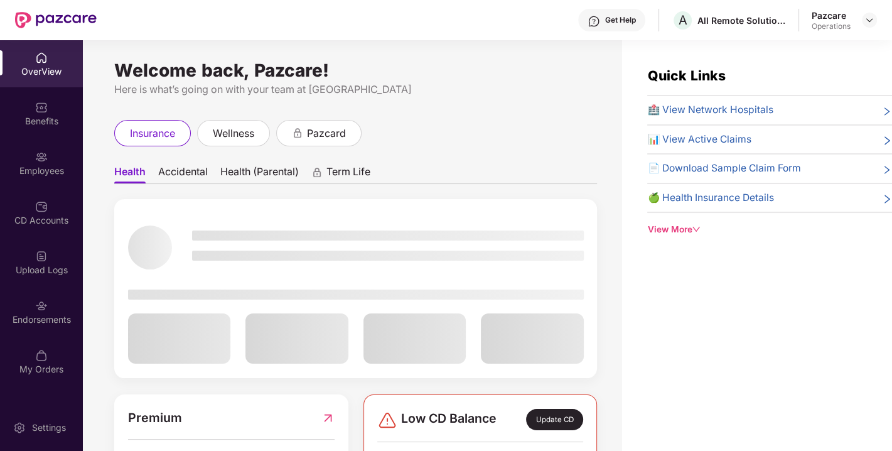
click at [56, 310] on div "Endorsements" at bounding box center [41, 311] width 83 height 47
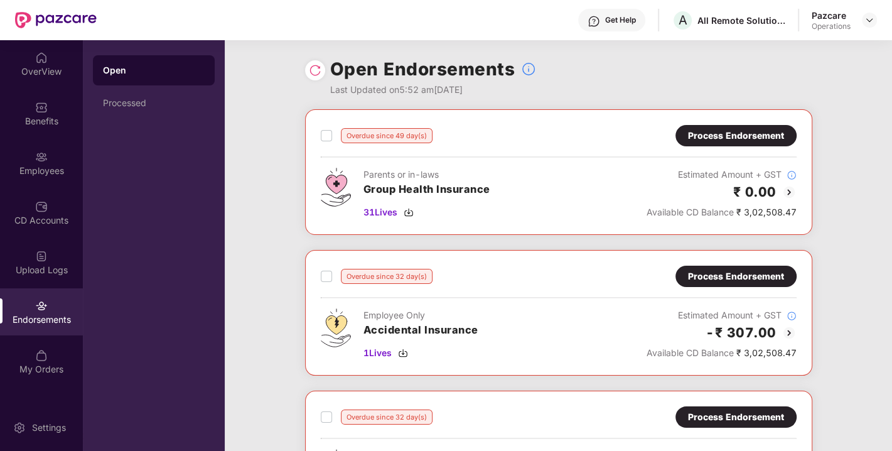
click at [313, 68] on img at bounding box center [315, 70] width 13 height 13
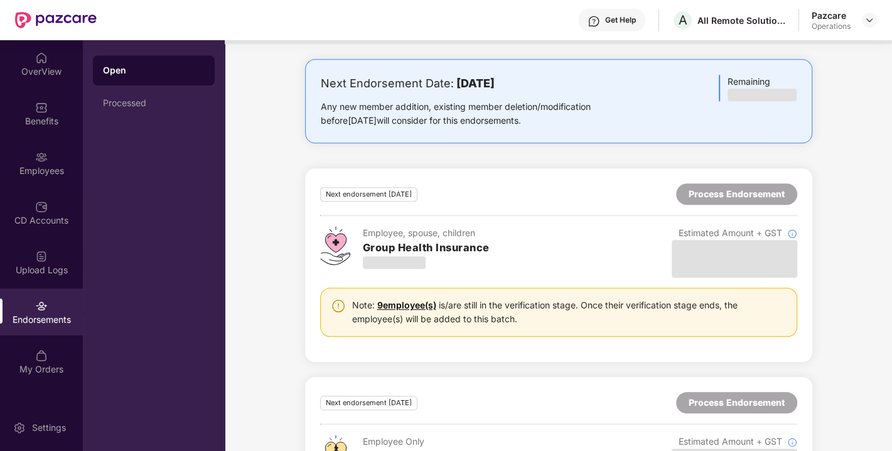
scroll to position [911, 0]
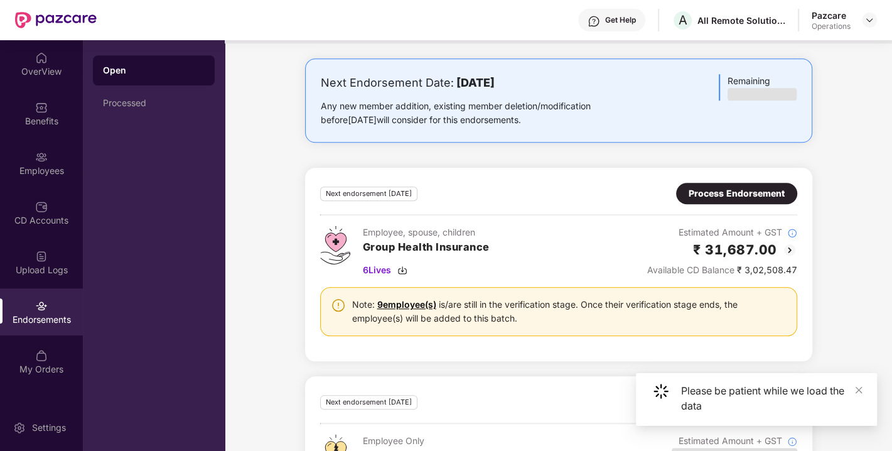
click at [726, 186] on div "Process Endorsement" at bounding box center [737, 193] width 96 height 14
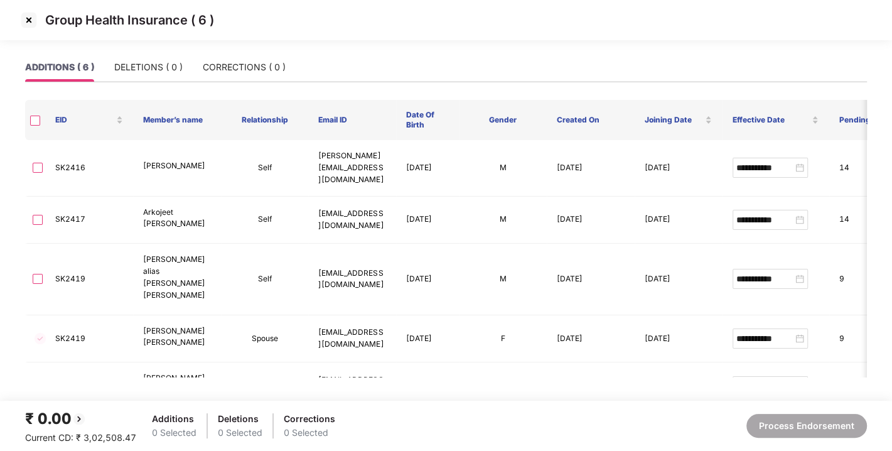
click at [23, 19] on img at bounding box center [29, 20] width 20 height 20
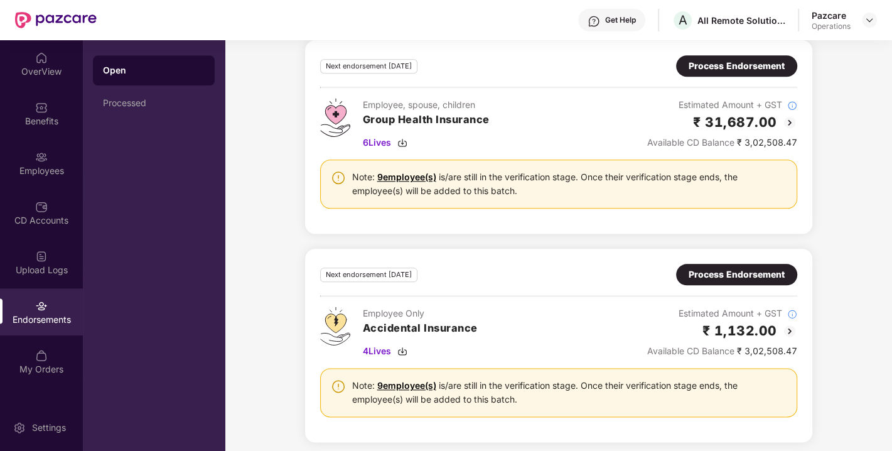
scroll to position [860, 0]
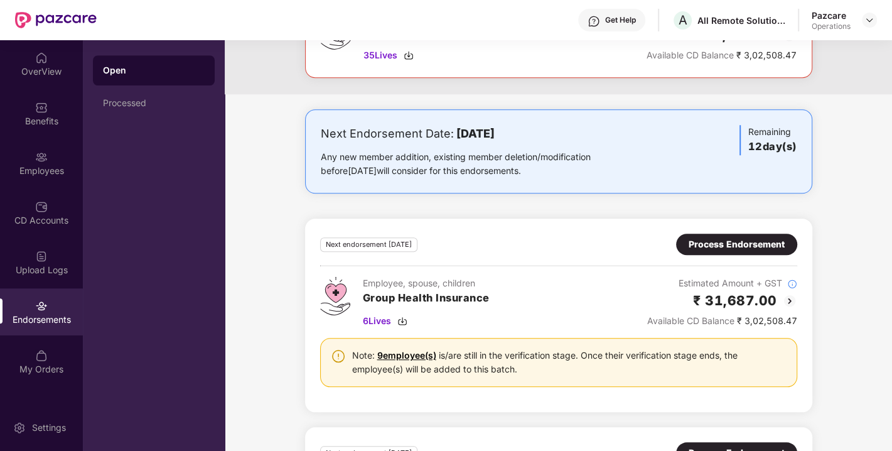
click at [713, 240] on div "Process Endorsement" at bounding box center [737, 244] width 96 height 14
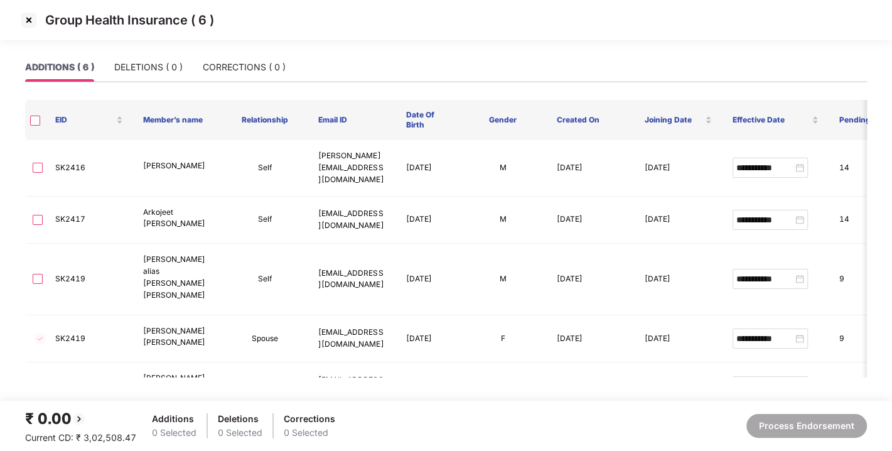
click at [26, 18] on img at bounding box center [29, 20] width 20 height 20
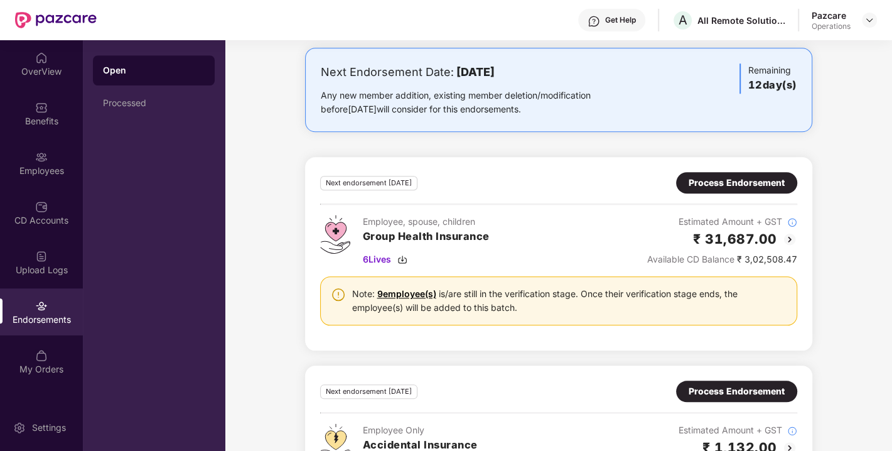
scroll to position [921, 0]
click at [697, 180] on div "Process Endorsement" at bounding box center [737, 183] width 96 height 14
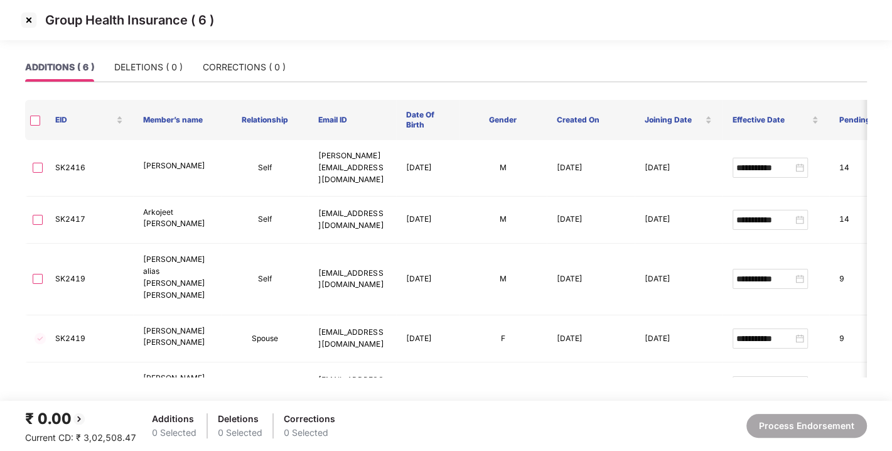
click at [26, 18] on img at bounding box center [29, 20] width 20 height 20
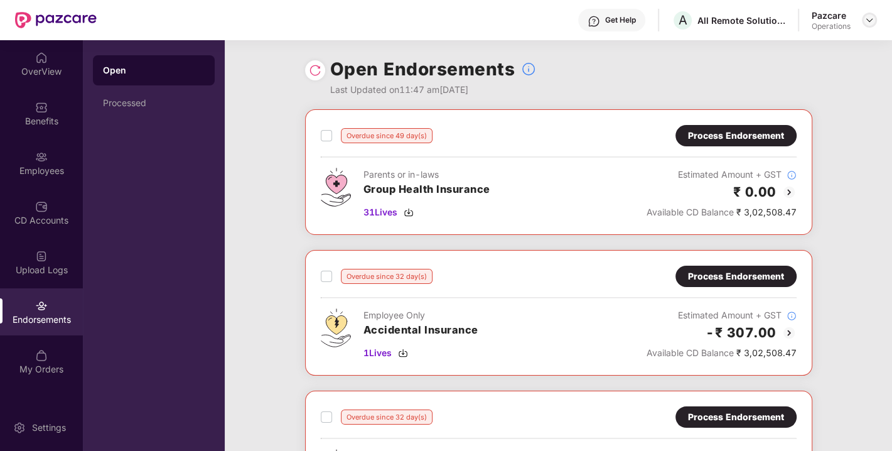
drag, startPoint x: 879, startPoint y: 19, endPoint x: 870, endPoint y: 18, distance: 8.9
click at [870, 18] on header "Get Help A All Remote Solutions Private Limited Pazcare Operations" at bounding box center [446, 20] width 892 height 40
click at [870, 18] on img at bounding box center [869, 20] width 10 height 10
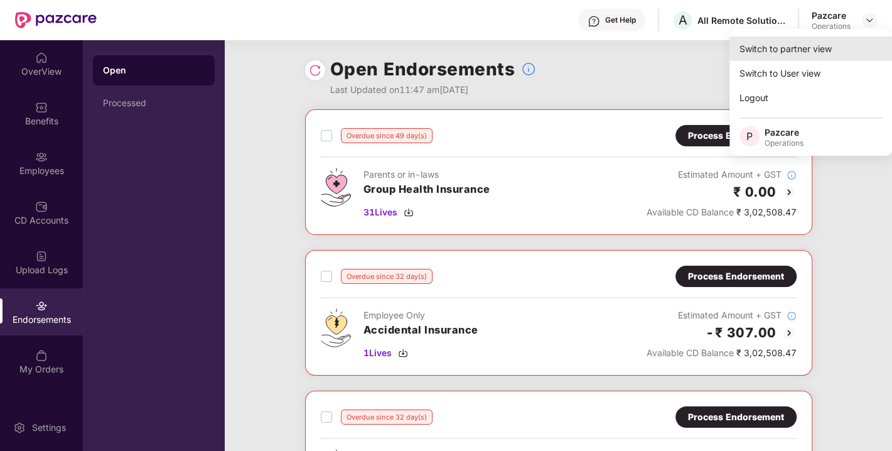
click at [782, 53] on div "Switch to partner view" at bounding box center [810, 48] width 163 height 24
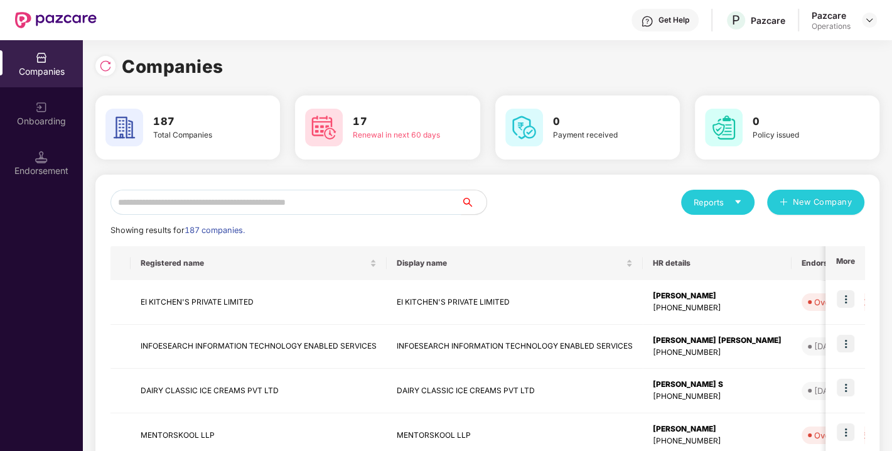
click at [247, 212] on input "text" at bounding box center [285, 202] width 351 height 25
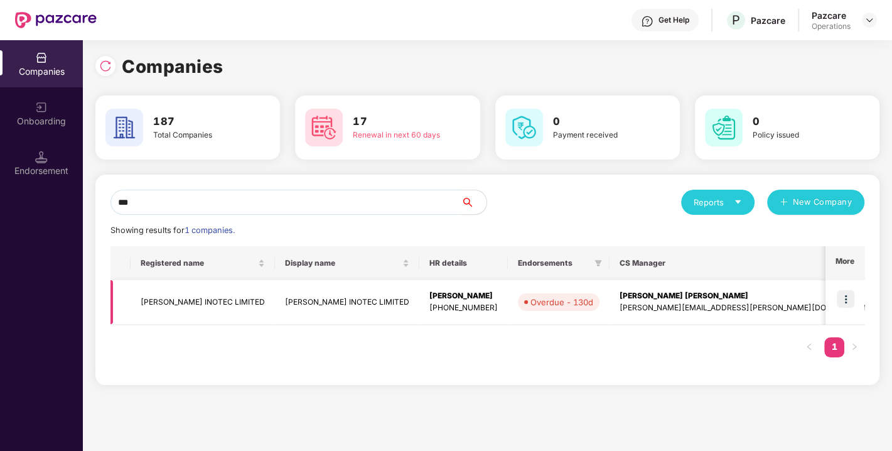
type input "***"
click at [845, 289] on td at bounding box center [844, 302] width 39 height 45
click at [845, 299] on img at bounding box center [846, 299] width 18 height 18
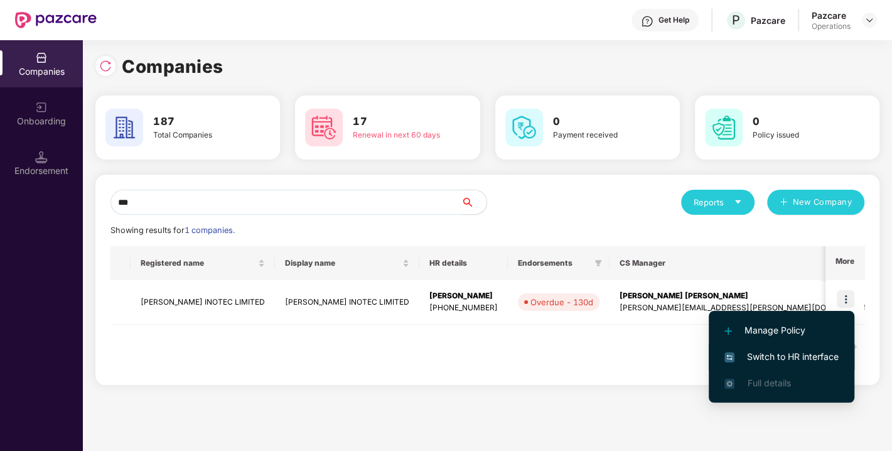
click at [778, 353] on span "Switch to HR interface" at bounding box center [781, 357] width 114 height 14
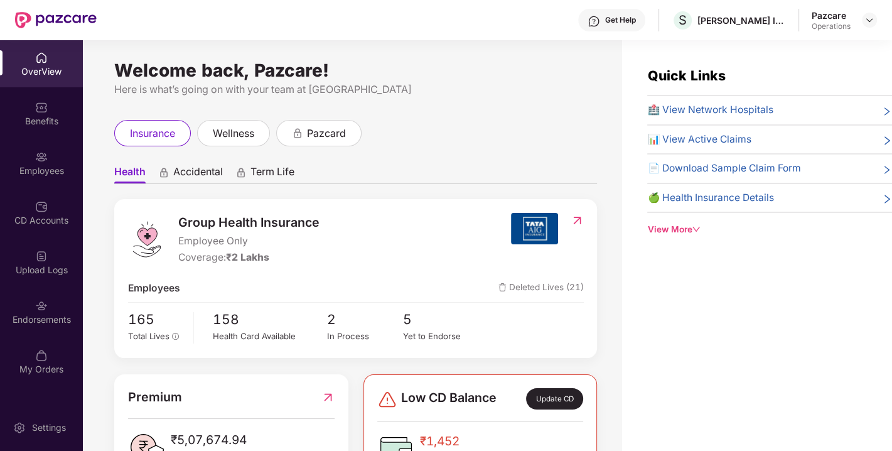
click at [26, 306] on div "Endorsements" at bounding box center [41, 311] width 83 height 47
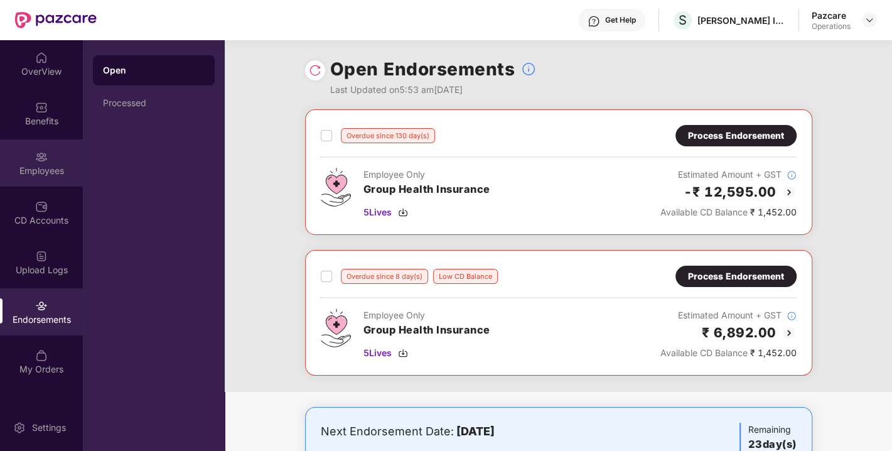
click at [42, 157] on img at bounding box center [41, 157] width 13 height 13
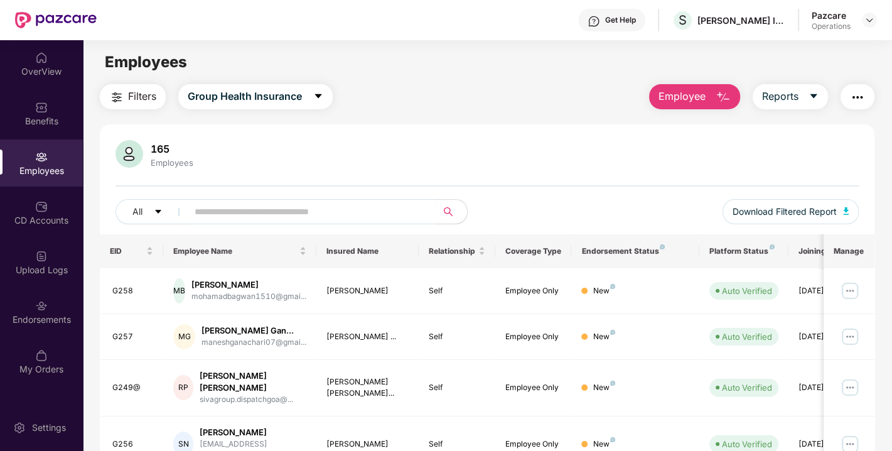
click at [125, 91] on button "Filters" at bounding box center [133, 96] width 66 height 25
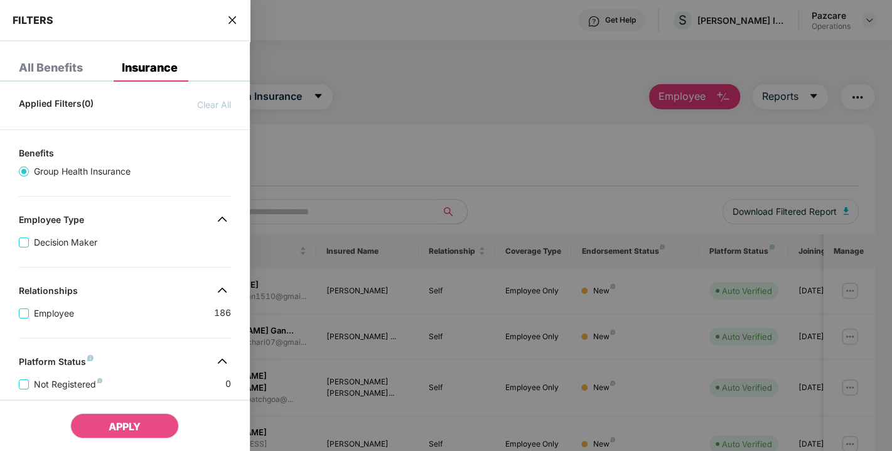
scroll to position [299, 0]
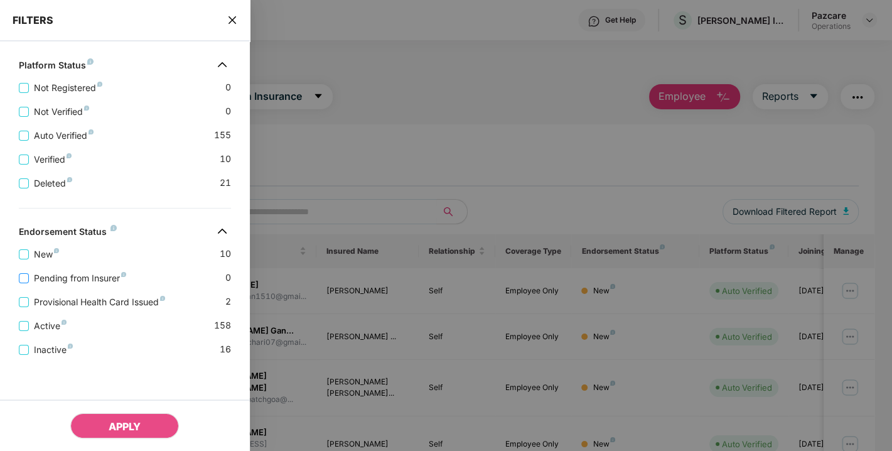
click at [60, 273] on span "Pending from Insurer" at bounding box center [80, 278] width 102 height 14
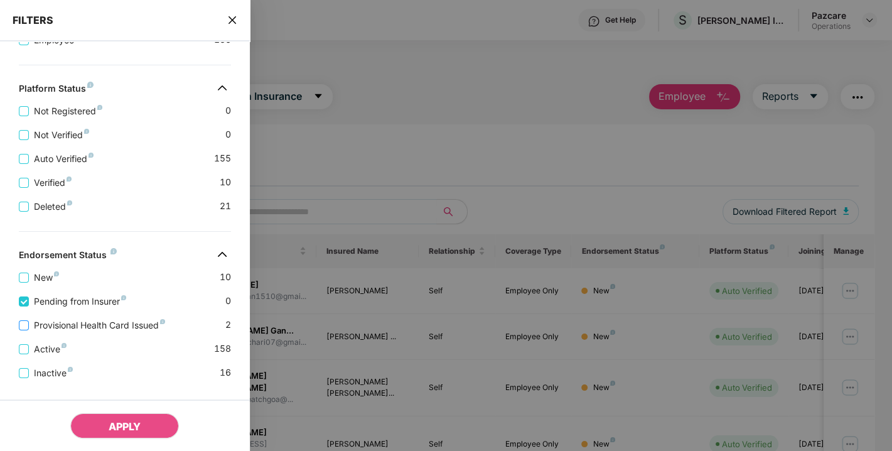
click at [39, 330] on span "Provisional Health Card Issued" at bounding box center [99, 325] width 141 height 14
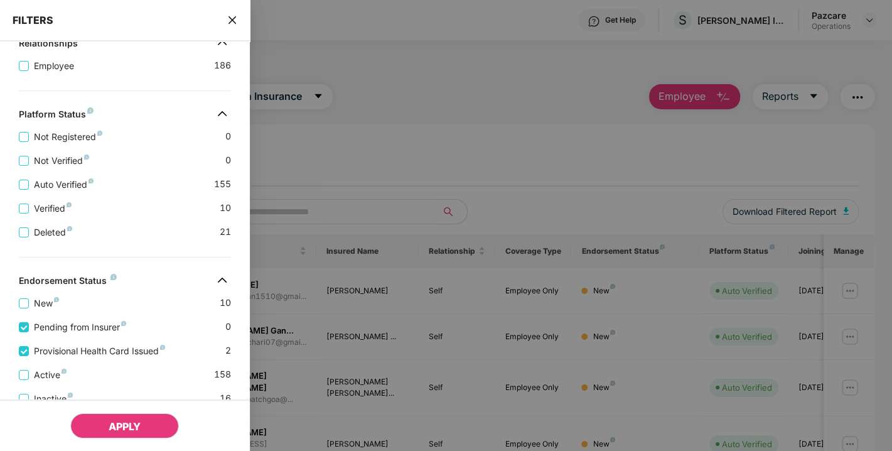
click at [115, 420] on span "APPLY" at bounding box center [125, 426] width 32 height 13
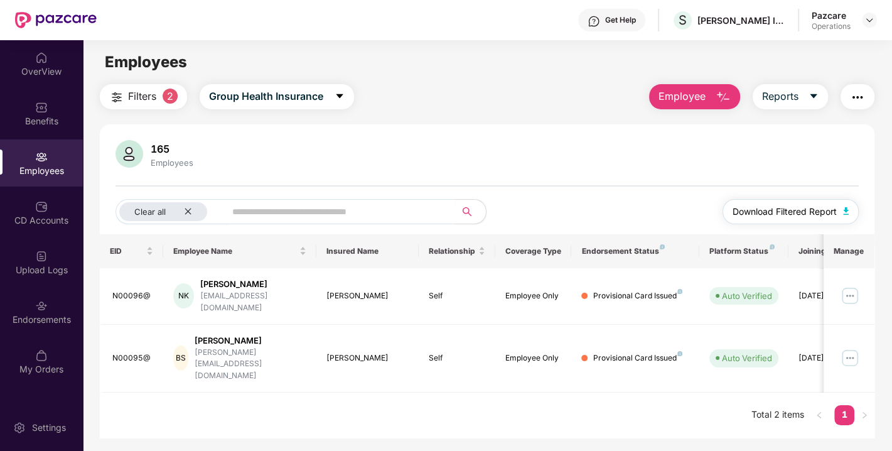
click at [844, 208] on img "button" at bounding box center [846, 211] width 6 height 8
click at [760, 150] on div "165 Employees" at bounding box center [486, 155] width 743 height 30
click at [752, 177] on div "165 Employees Clear all Download Filtered Report" at bounding box center [487, 187] width 775 height 94
click at [856, 99] on img "button" at bounding box center [857, 97] width 15 height 15
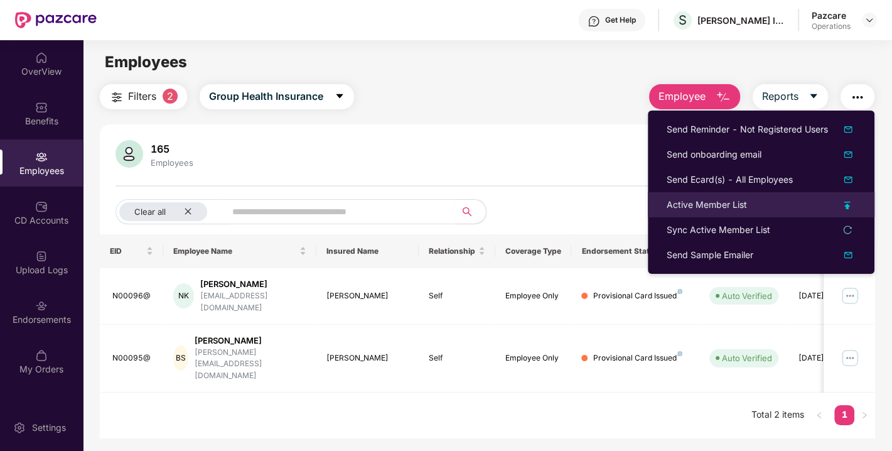
click at [712, 199] on div "Active Member List" at bounding box center [707, 205] width 80 height 14
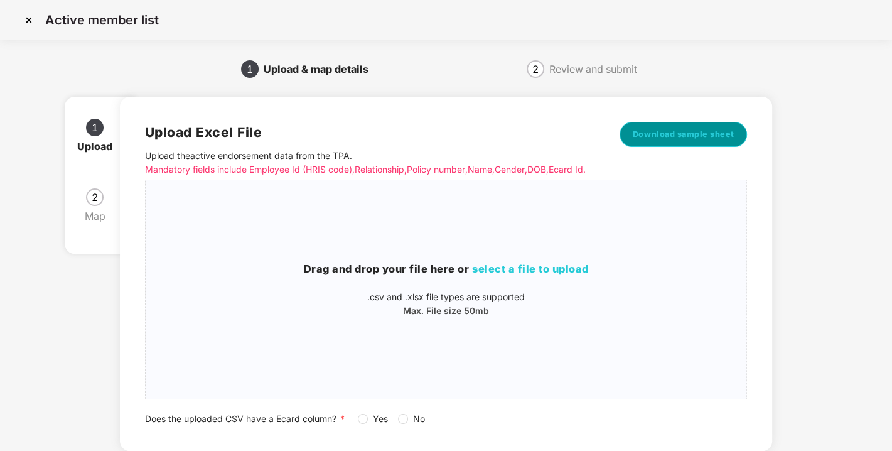
click at [668, 129] on span "Download sample sheet" at bounding box center [684, 134] width 102 height 13
click at [509, 275] on span "select a file to upload" at bounding box center [530, 268] width 117 height 13
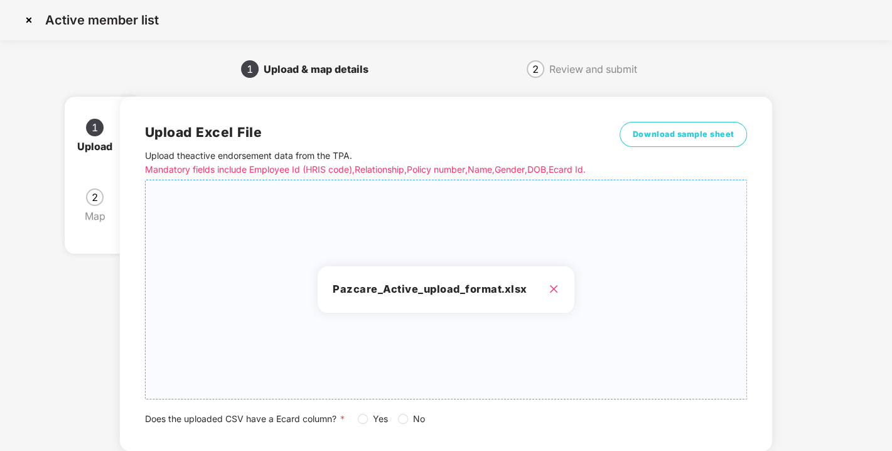
scroll to position [92, 0]
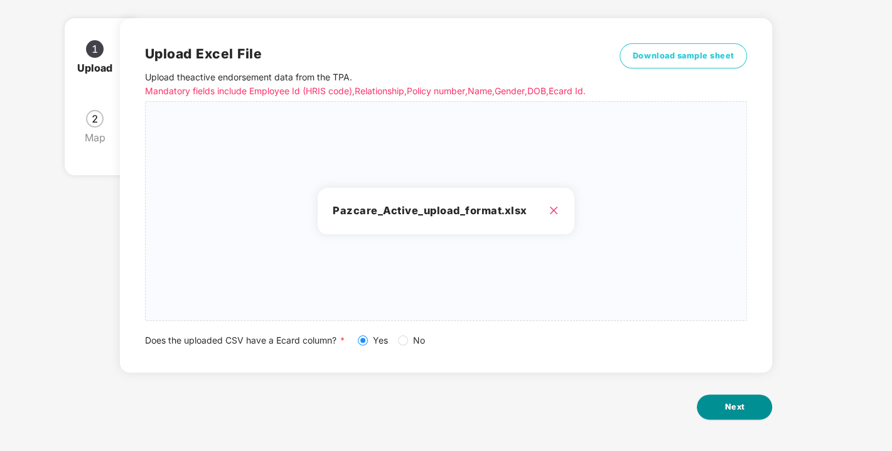
click at [738, 417] on button "Next" at bounding box center [734, 406] width 75 height 25
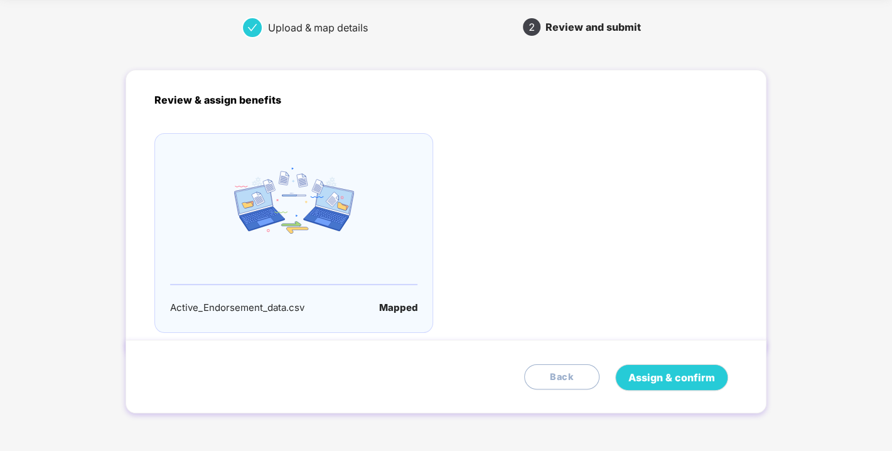
scroll to position [0, 0]
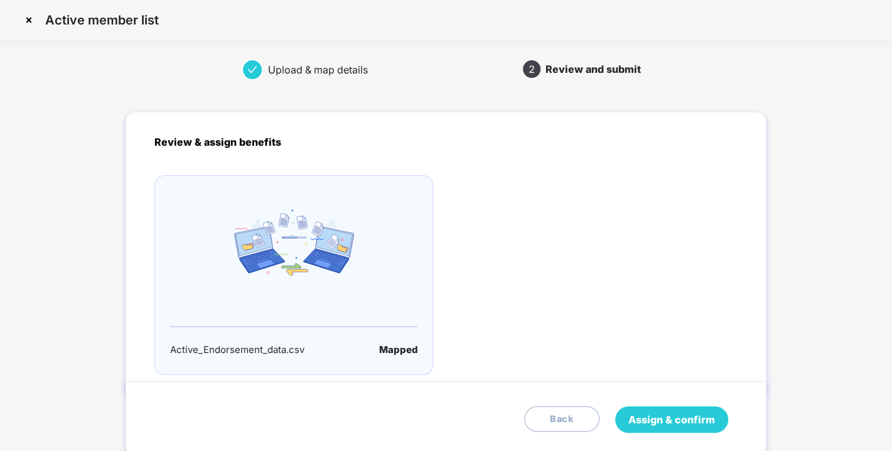
click at [684, 416] on span "Assign & confirm" at bounding box center [671, 420] width 87 height 16
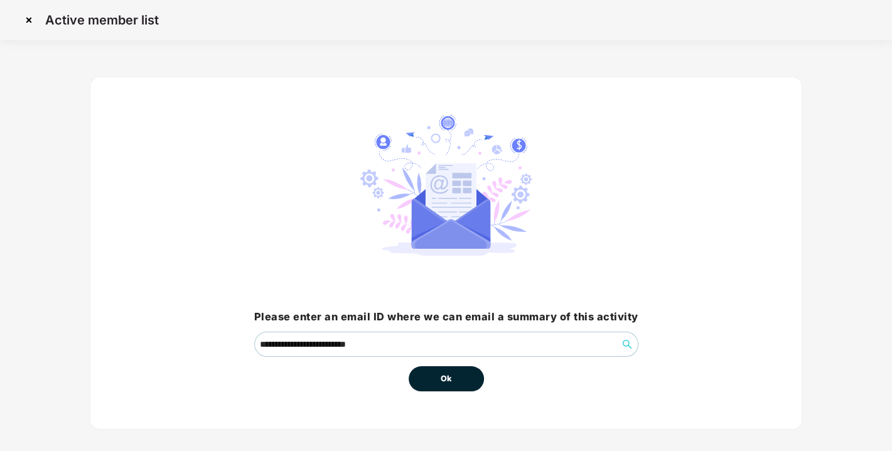
click at [436, 375] on button "Ok" at bounding box center [446, 378] width 75 height 25
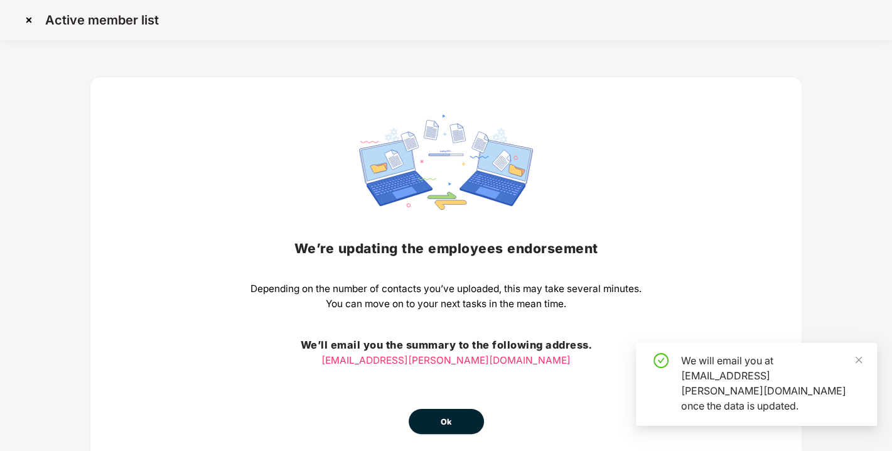
click at [457, 423] on button "Ok" at bounding box center [446, 421] width 75 height 25
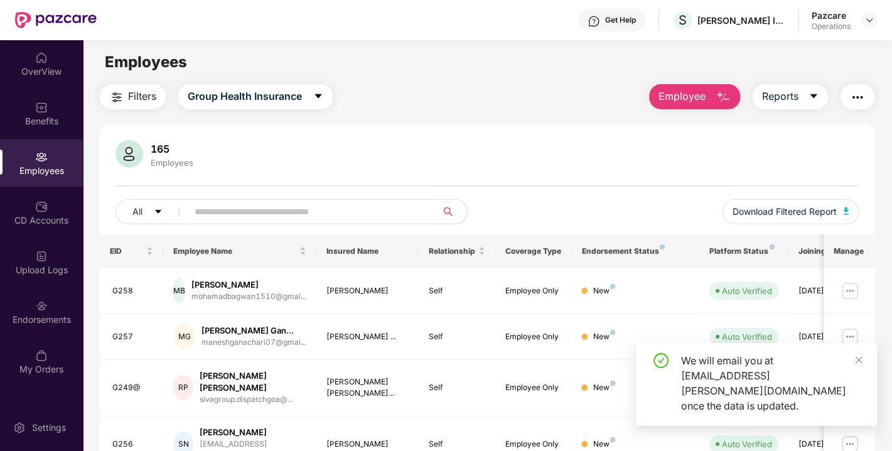
click at [131, 95] on span "Filters" at bounding box center [142, 97] width 28 height 16
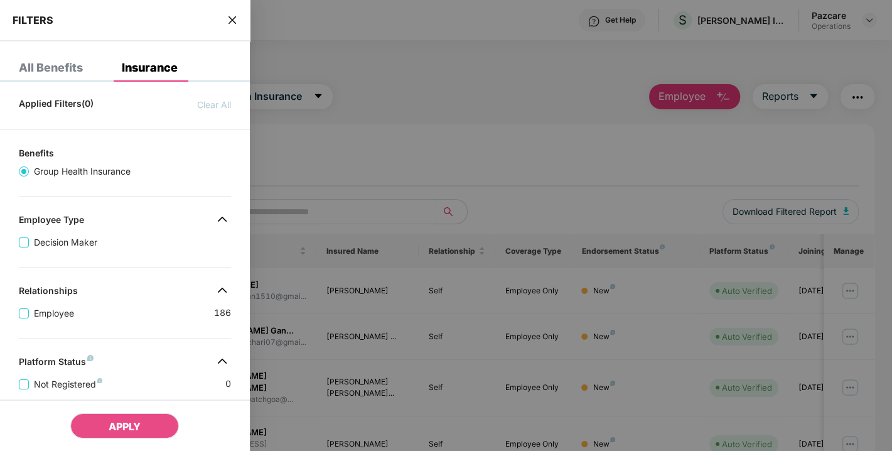
scroll to position [299, 0]
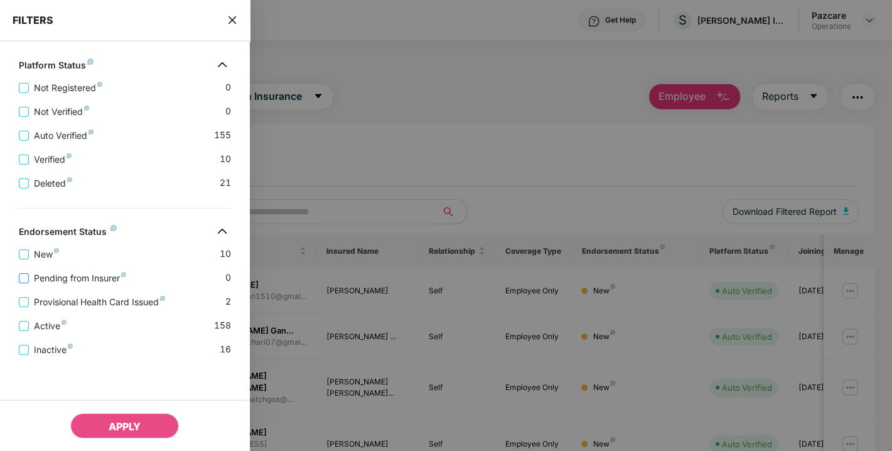
click at [57, 274] on span "Pending from Insurer" at bounding box center [80, 278] width 102 height 14
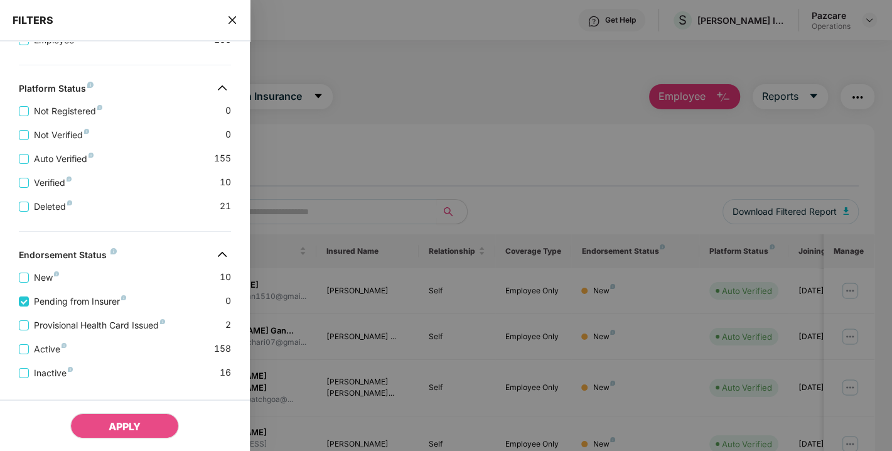
click at [77, 335] on div "Active 158" at bounding box center [125, 344] width 212 height 24
click at [66, 328] on span "Provisional Health Card Issued" at bounding box center [99, 325] width 141 height 14
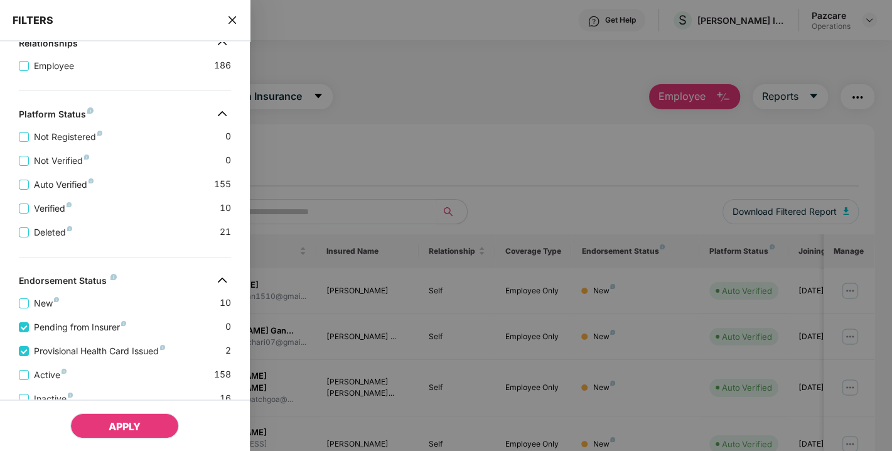
drag, startPoint x: 120, startPoint y: 412, endPoint x: 124, endPoint y: 421, distance: 10.1
click at [124, 421] on div "APPLY" at bounding box center [125, 424] width 250 height 51
click at [124, 421] on span "APPLY" at bounding box center [125, 426] width 32 height 13
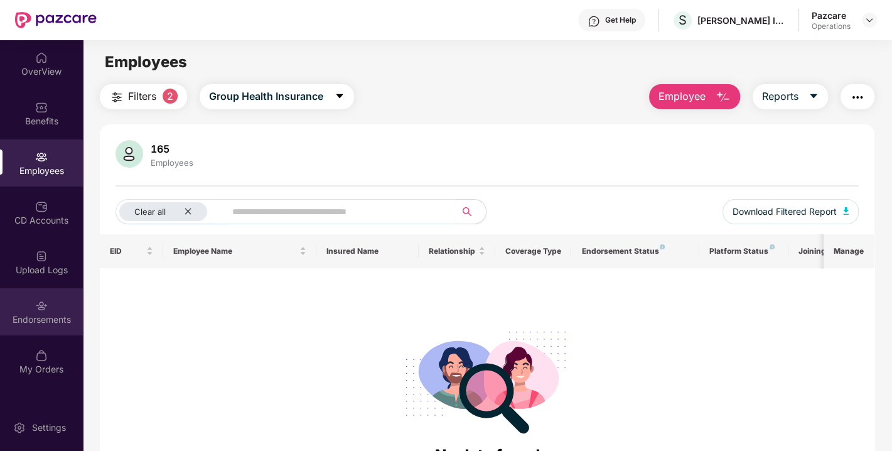
click at [38, 318] on div "Endorsements" at bounding box center [41, 319] width 83 height 13
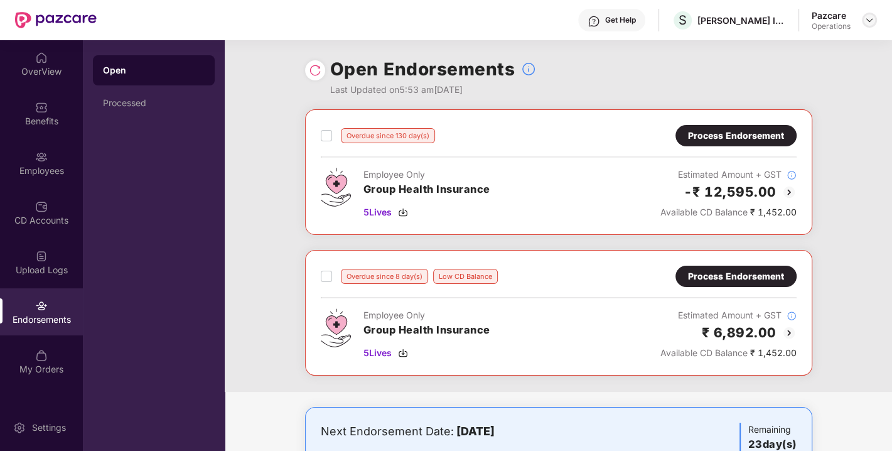
click at [868, 16] on img at bounding box center [869, 20] width 10 height 10
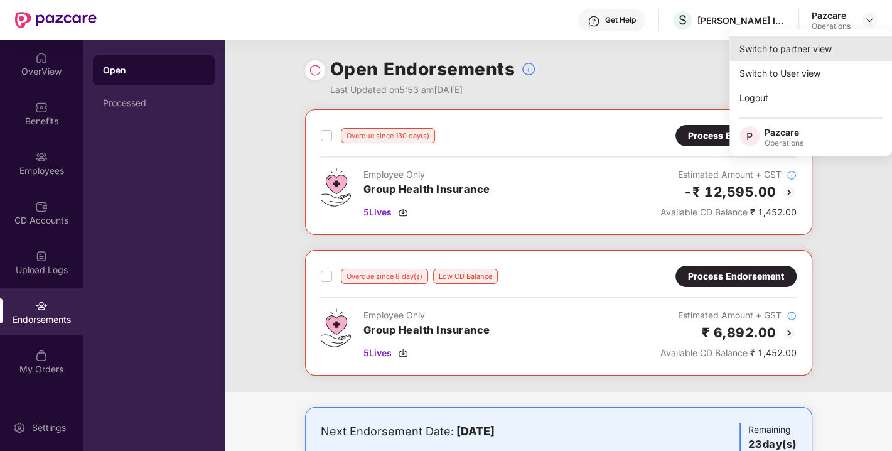
click at [798, 43] on div "Switch to partner view" at bounding box center [810, 48] width 163 height 24
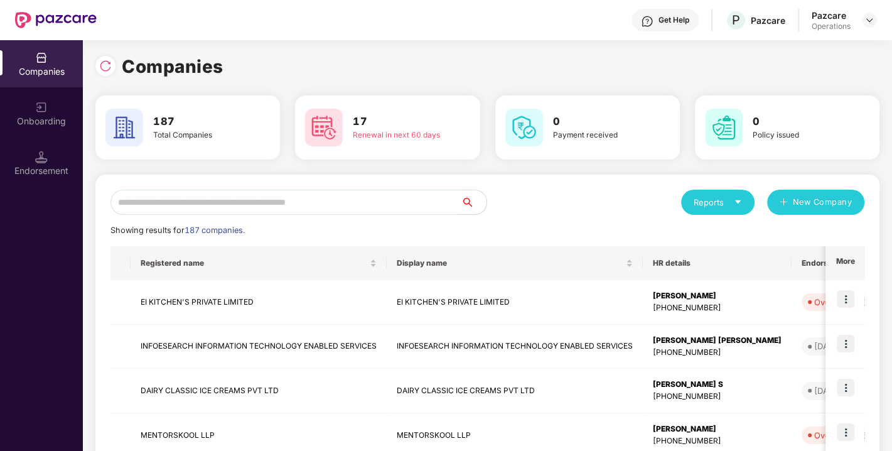
click at [364, 205] on input "text" at bounding box center [285, 202] width 351 height 25
click at [351, 204] on input "text" at bounding box center [285, 202] width 351 height 25
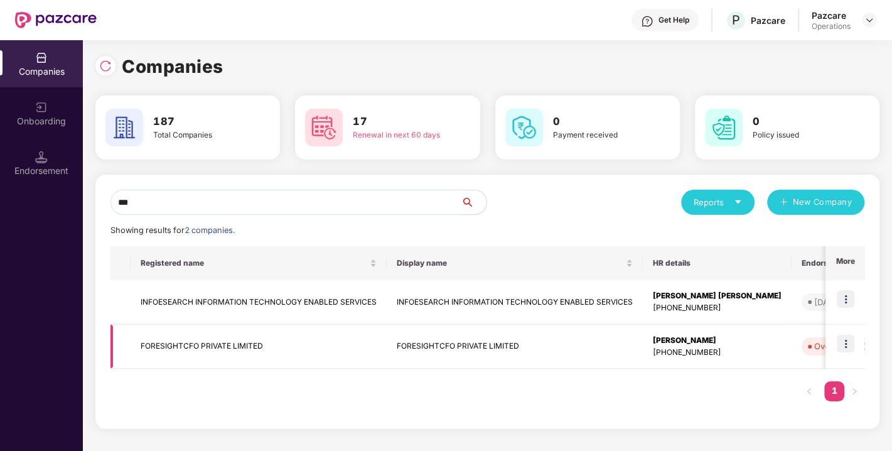
type input "***"
click at [844, 340] on img at bounding box center [846, 344] width 18 height 18
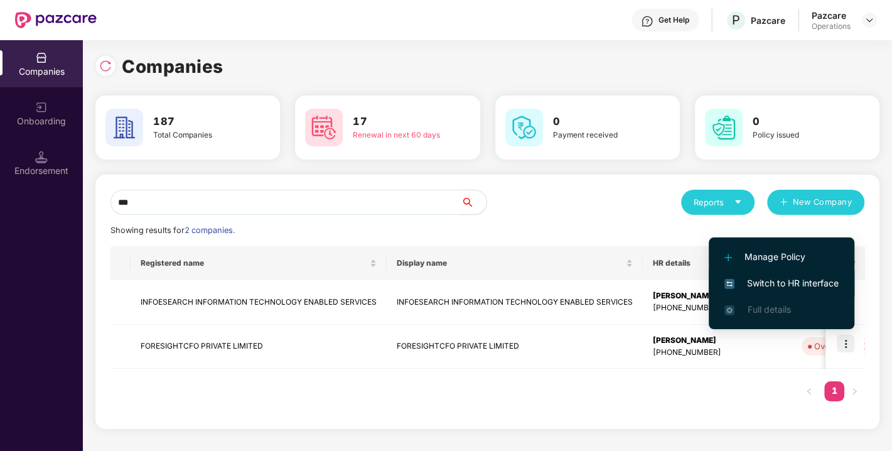
click at [773, 272] on li "Switch to HR interface" at bounding box center [782, 283] width 146 height 26
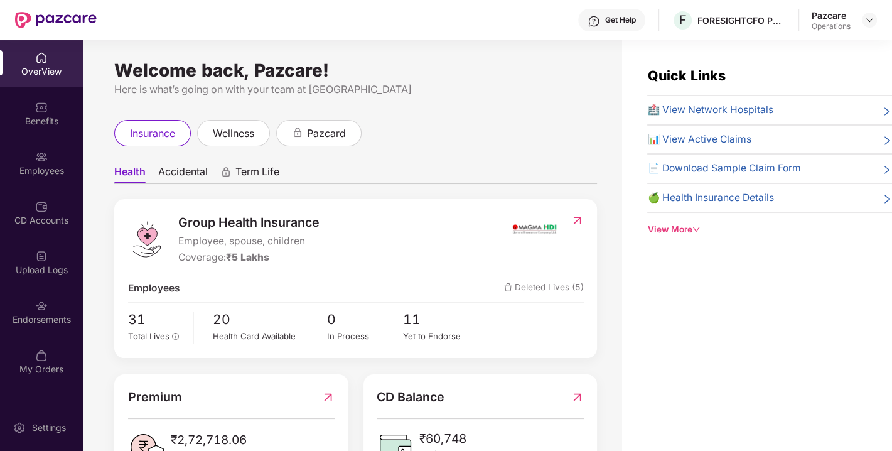
click at [43, 317] on div "Endorsements" at bounding box center [41, 319] width 83 height 13
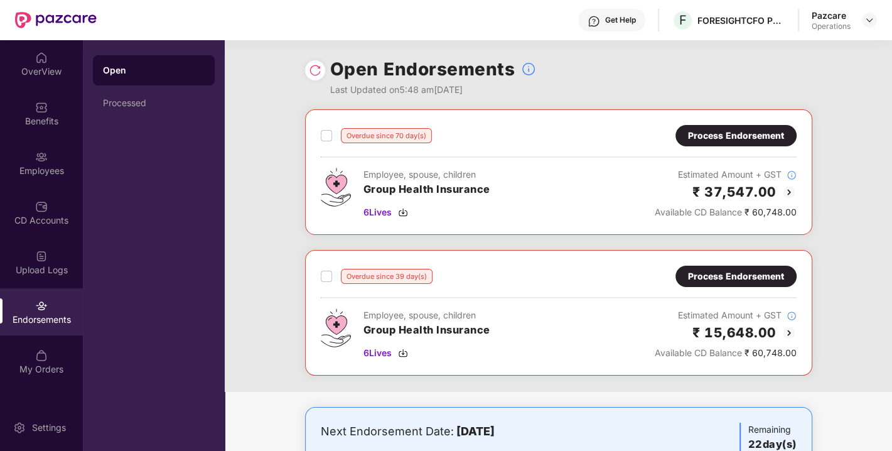
click at [311, 72] on img at bounding box center [315, 70] width 13 height 13
click at [314, 70] on img at bounding box center [315, 70] width 13 height 13
click at [868, 22] on img at bounding box center [869, 20] width 10 height 10
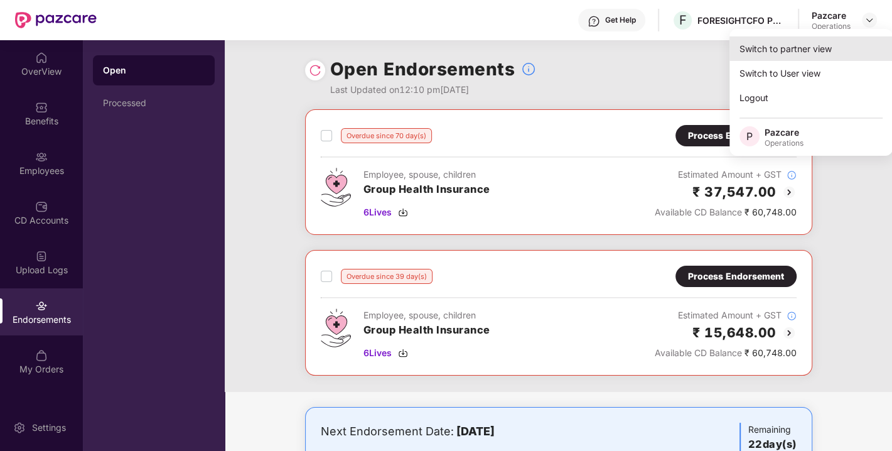
click at [800, 44] on div "Switch to partner view" at bounding box center [810, 48] width 163 height 24
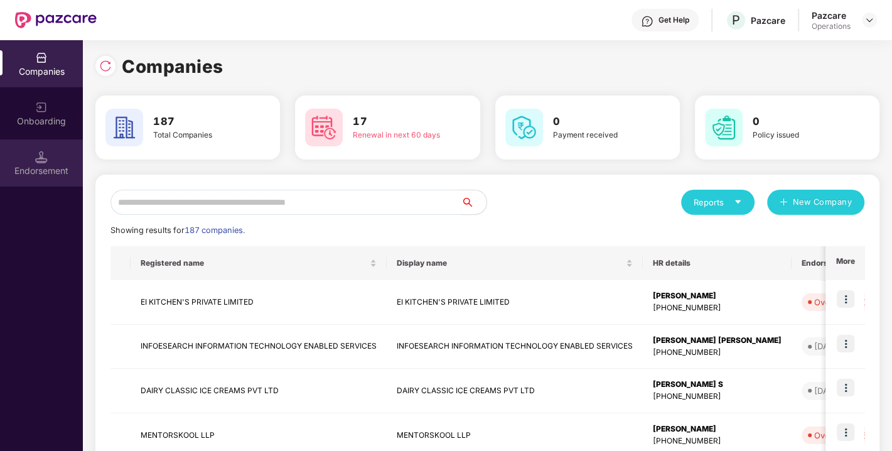
click at [37, 153] on img at bounding box center [41, 157] width 13 height 13
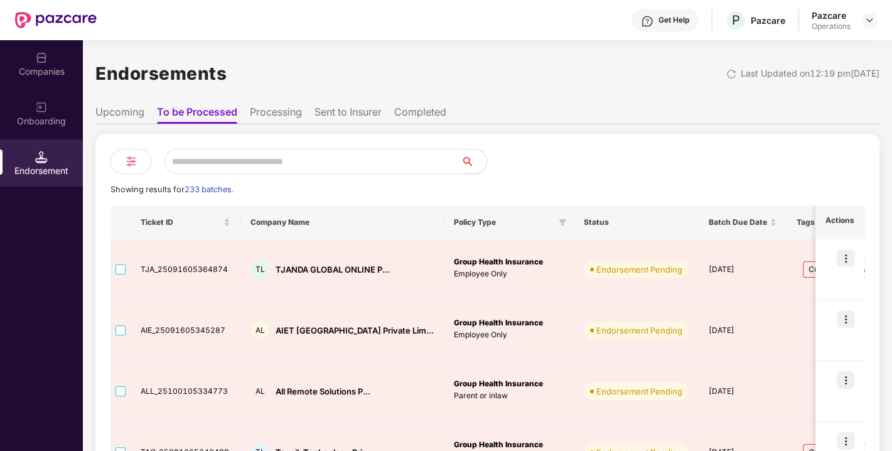
click at [248, 155] on input "text" at bounding box center [312, 161] width 297 height 25
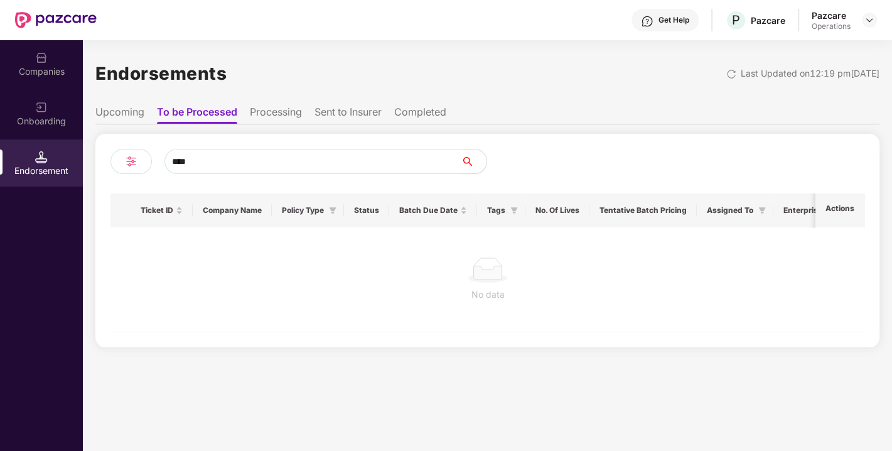
type input "****"
click at [270, 117] on li "Processing" at bounding box center [276, 114] width 52 height 18
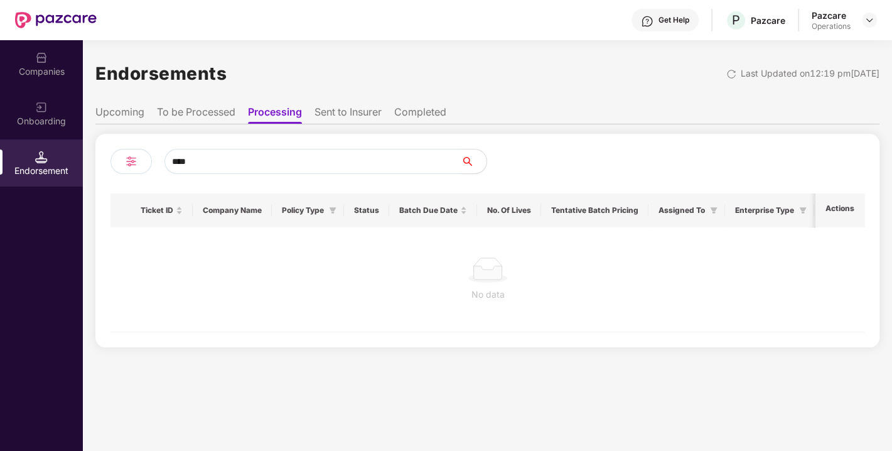
click at [212, 164] on input "****" at bounding box center [312, 161] width 297 height 25
type input "*"
type input "****"
drag, startPoint x: 188, startPoint y: 97, endPoint x: 193, endPoint y: 120, distance: 23.9
click at [193, 120] on div "Endorsements Last Updated on 12:19 pm, 14 Oct 2025 Upcoming To be Processed Pro…" at bounding box center [487, 200] width 784 height 293
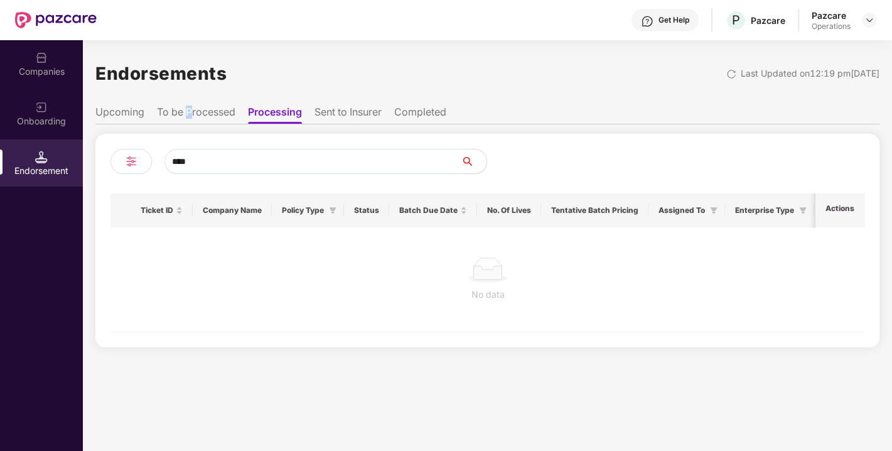
click at [193, 120] on li "To be Processed" at bounding box center [196, 114] width 78 height 18
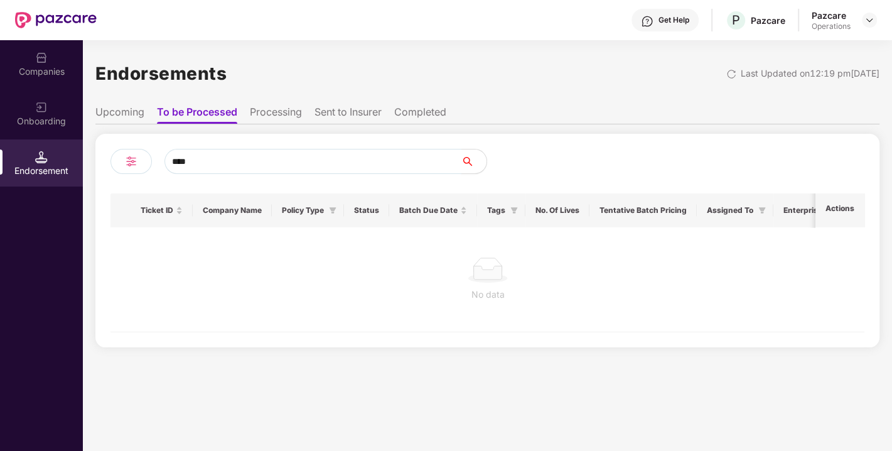
drag, startPoint x: 201, startPoint y: 156, endPoint x: 149, endPoint y: 155, distance: 51.5
click at [149, 155] on div "****" at bounding box center [298, 161] width 377 height 25
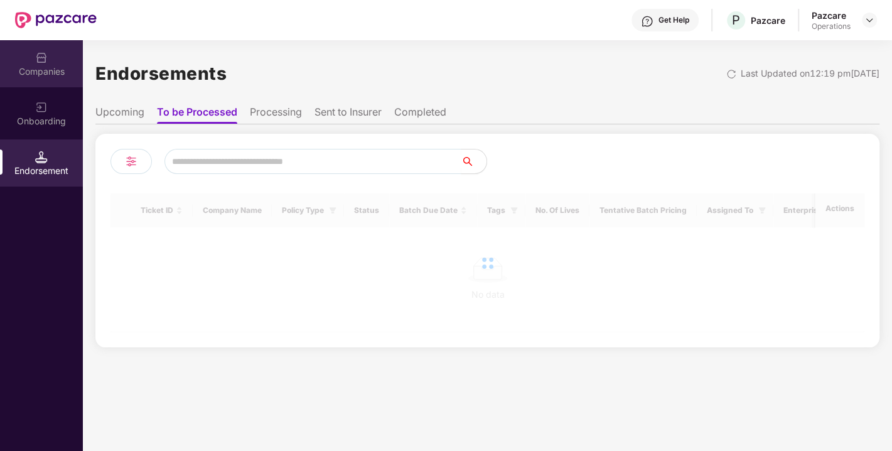
click at [61, 50] on div "Companies" at bounding box center [41, 63] width 83 height 47
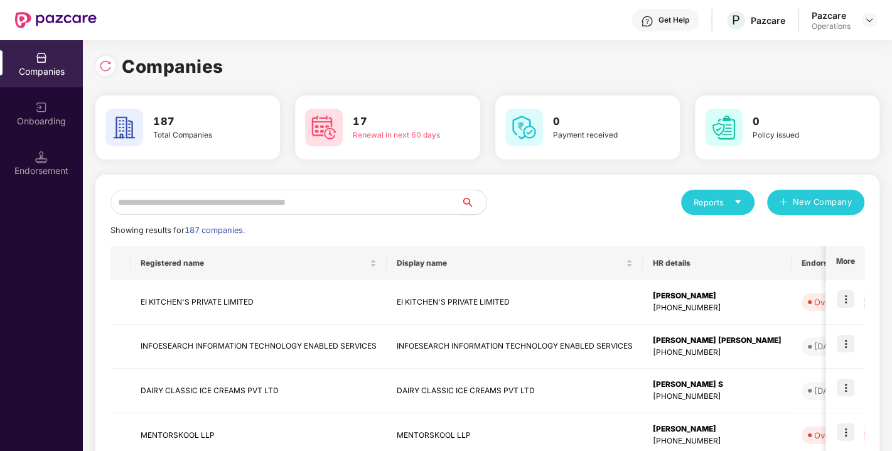
click at [290, 202] on input "text" at bounding box center [285, 202] width 351 height 25
click at [63, 142] on div "Endorsement" at bounding box center [41, 162] width 83 height 47
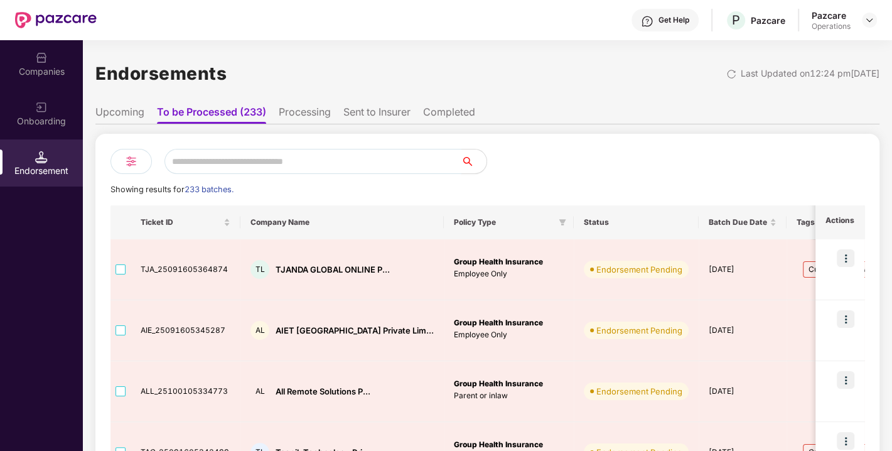
click at [263, 154] on input "text" at bounding box center [312, 161] width 297 height 25
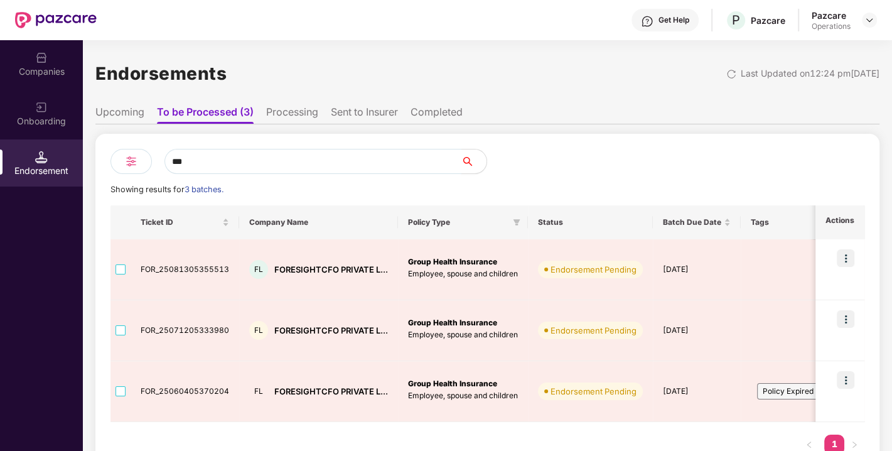
type input "***"
click at [44, 63] on img at bounding box center [41, 57] width 13 height 13
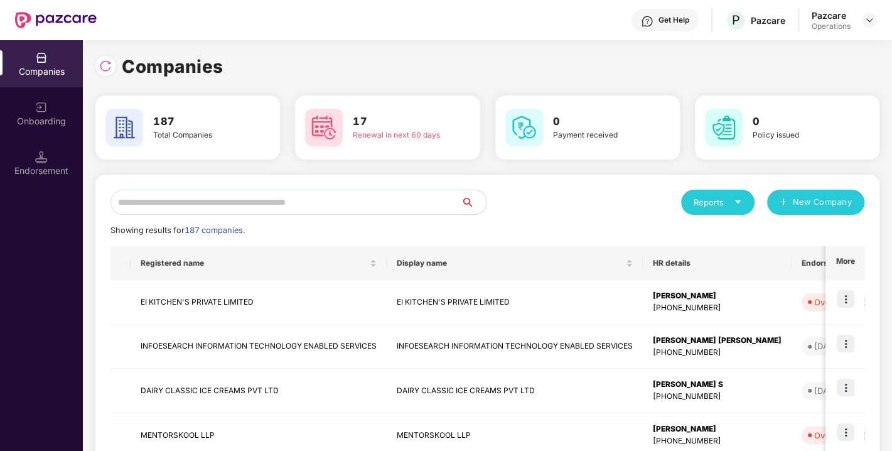
click at [199, 196] on input "text" at bounding box center [285, 202] width 351 height 25
click at [175, 203] on input "text" at bounding box center [285, 202] width 351 height 25
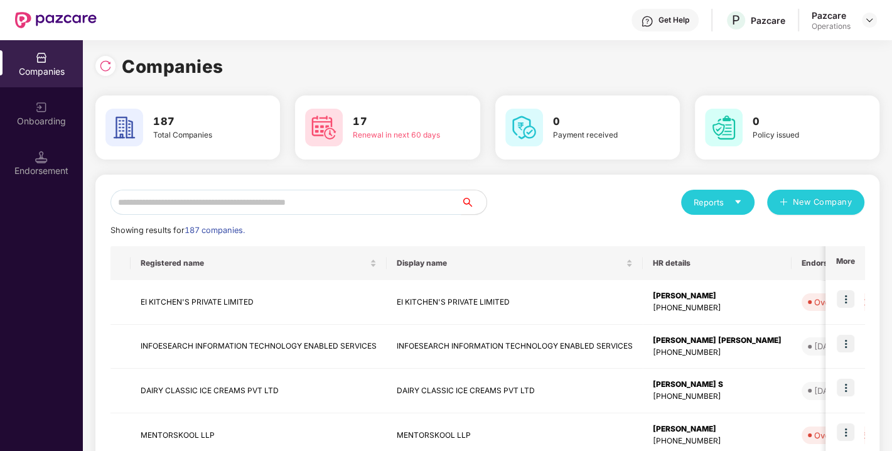
click at [175, 203] on input "text" at bounding box center [285, 202] width 351 height 25
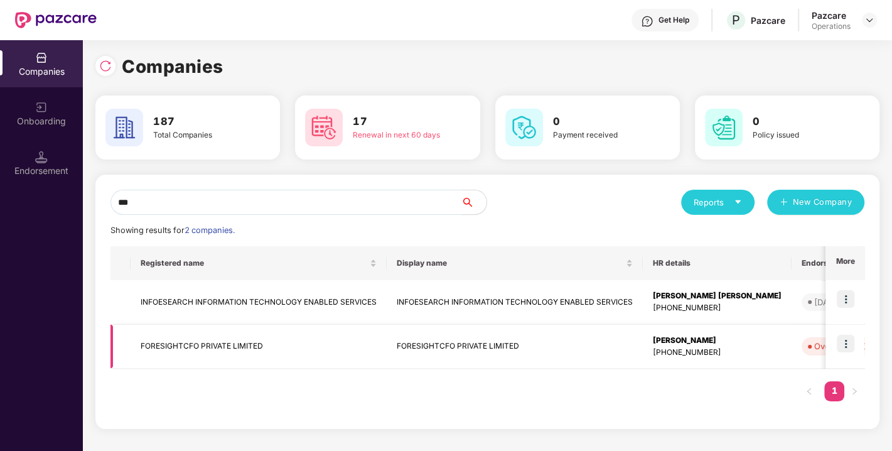
type input "***"
click at [849, 341] on img at bounding box center [846, 344] width 18 height 18
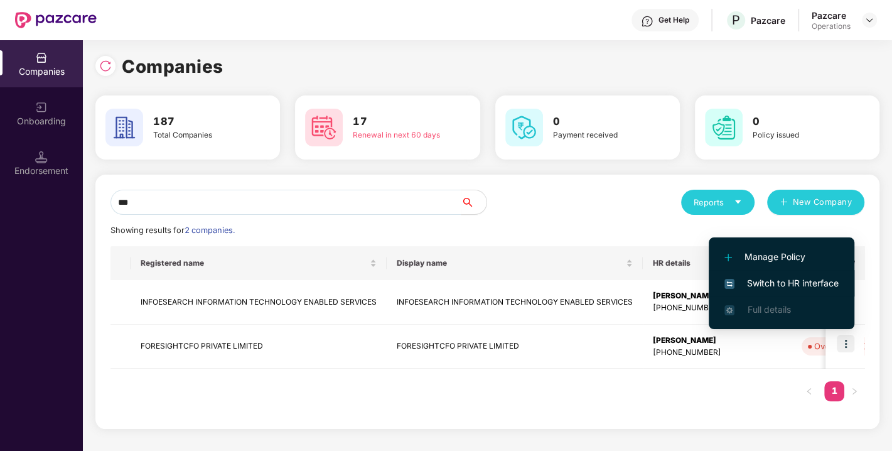
click at [790, 272] on li "Switch to HR interface" at bounding box center [782, 283] width 146 height 26
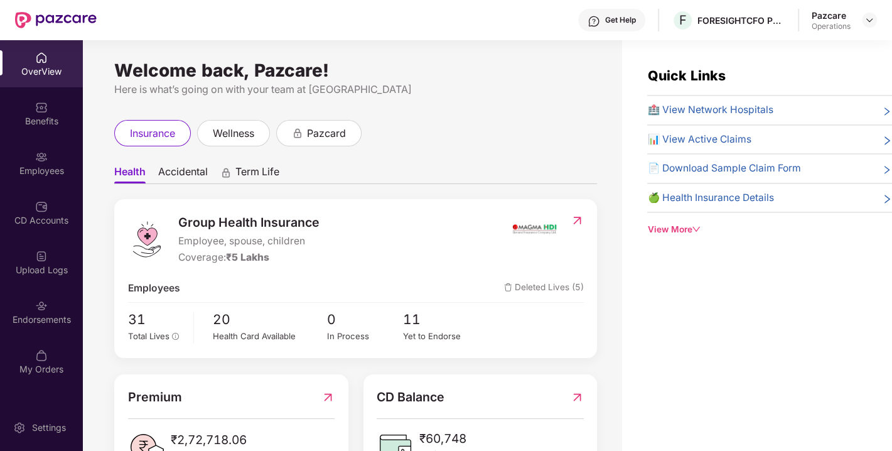
click at [39, 313] on div "Endorsements" at bounding box center [41, 319] width 83 height 13
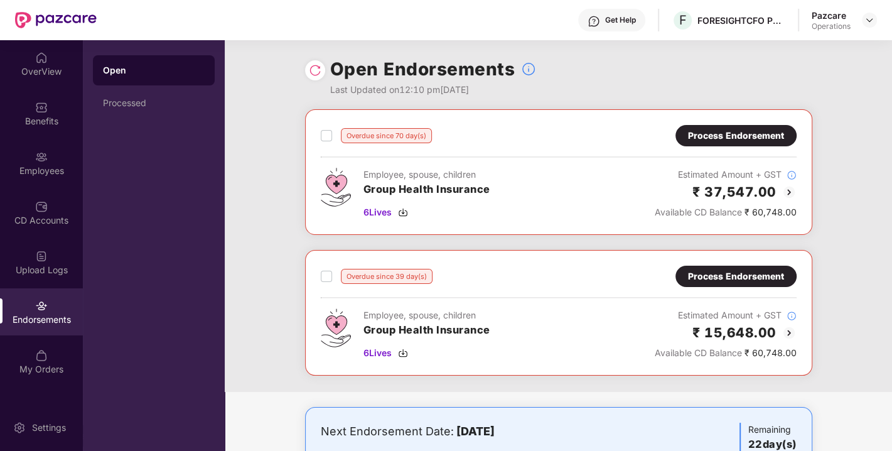
click at [718, 136] on div "Process Endorsement" at bounding box center [736, 136] width 96 height 14
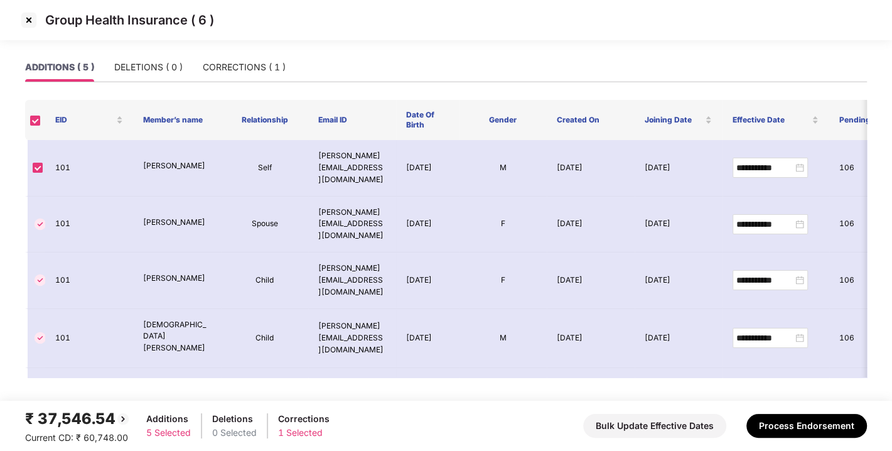
click at [33, 20] on img at bounding box center [29, 20] width 20 height 20
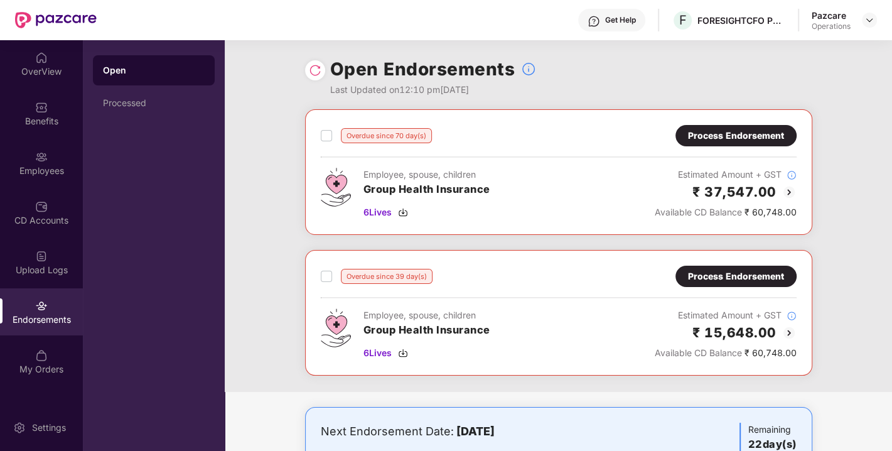
click at [314, 69] on img at bounding box center [315, 70] width 13 height 13
click at [404, 212] on img at bounding box center [403, 212] width 10 height 10
click at [405, 353] on img at bounding box center [403, 353] width 10 height 10
click at [760, 131] on div "Process Endorsement" at bounding box center [736, 136] width 96 height 14
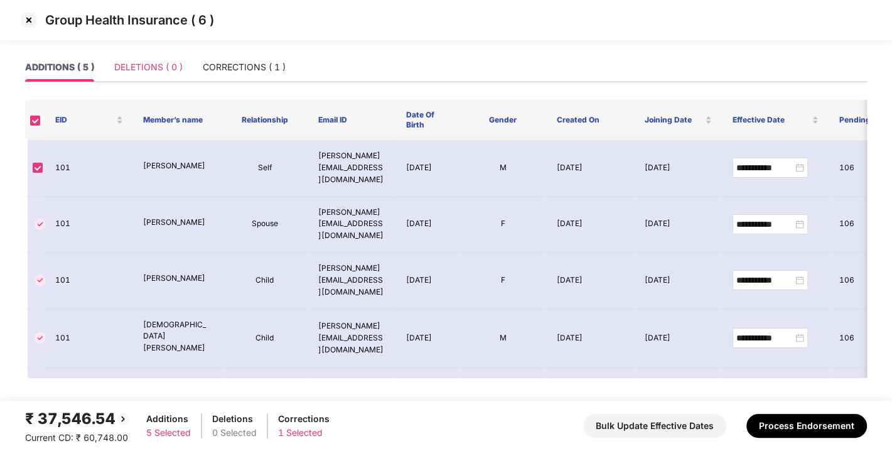
click at [154, 75] on div "DELETIONS ( 0 )" at bounding box center [148, 67] width 68 height 29
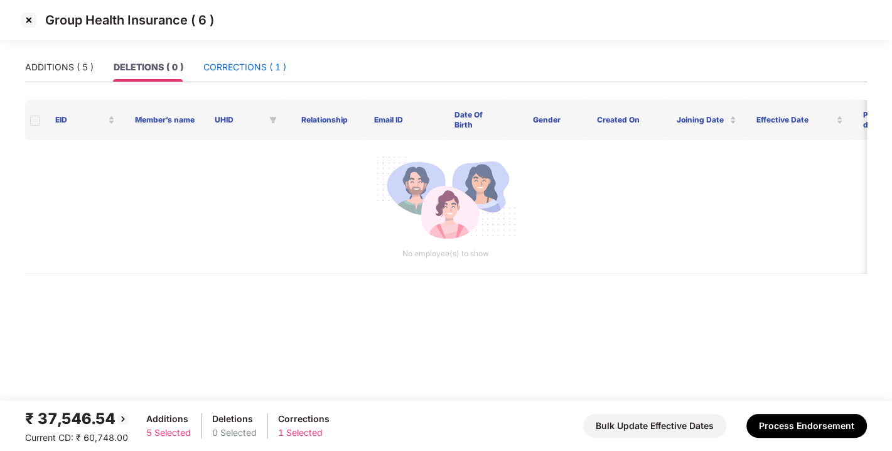
click at [218, 67] on div "CORRECTIONS ( 1 )" at bounding box center [244, 67] width 83 height 14
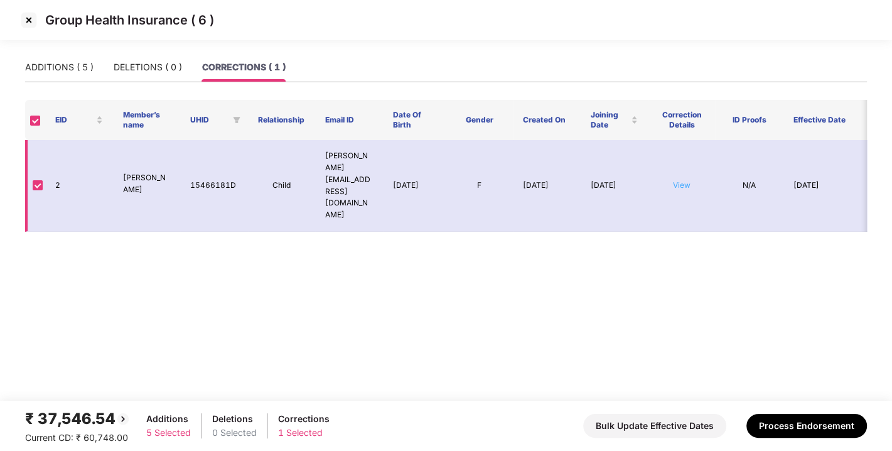
click at [678, 180] on link "View" at bounding box center [682, 184] width 18 height 9
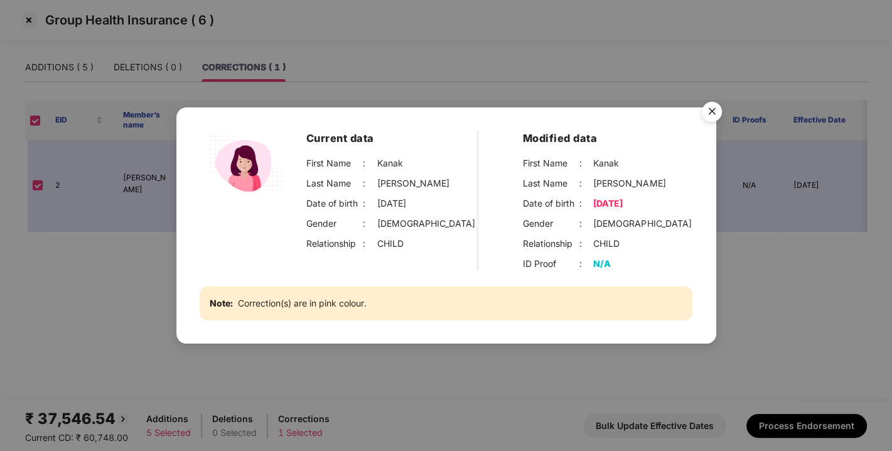
click at [712, 111] on img "Close" at bounding box center [711, 113] width 35 height 35
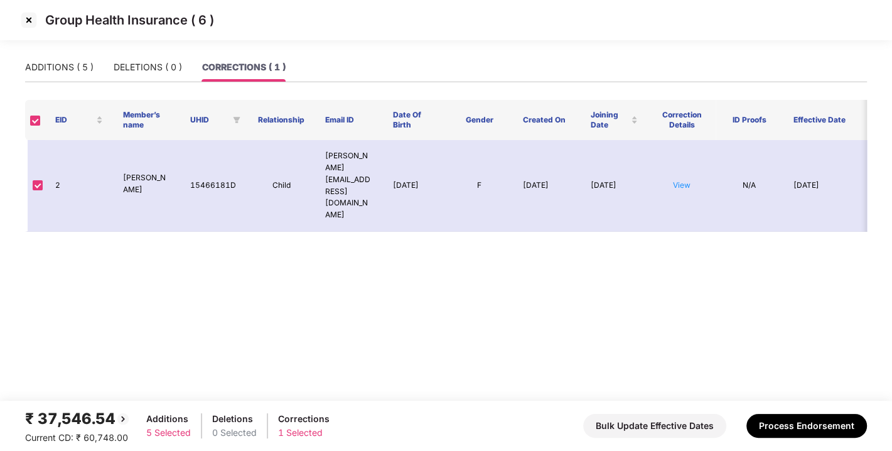
click at [28, 16] on img at bounding box center [29, 20] width 20 height 20
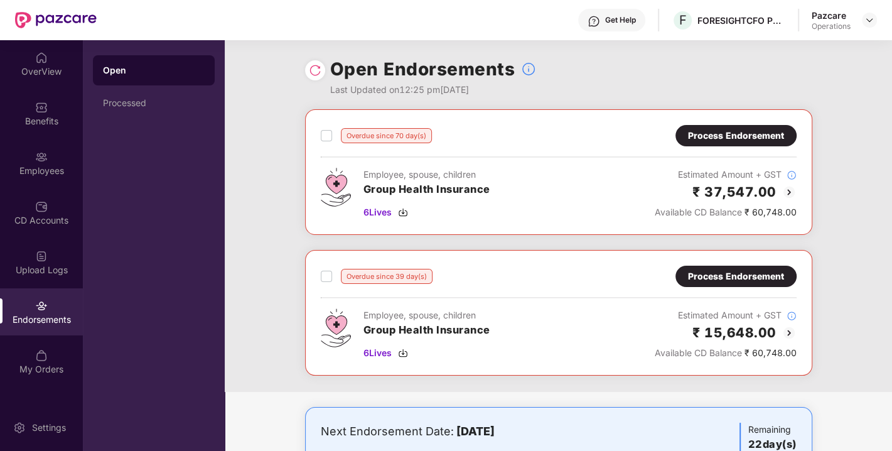
click at [718, 271] on div "Process Endorsement" at bounding box center [736, 276] width 96 height 14
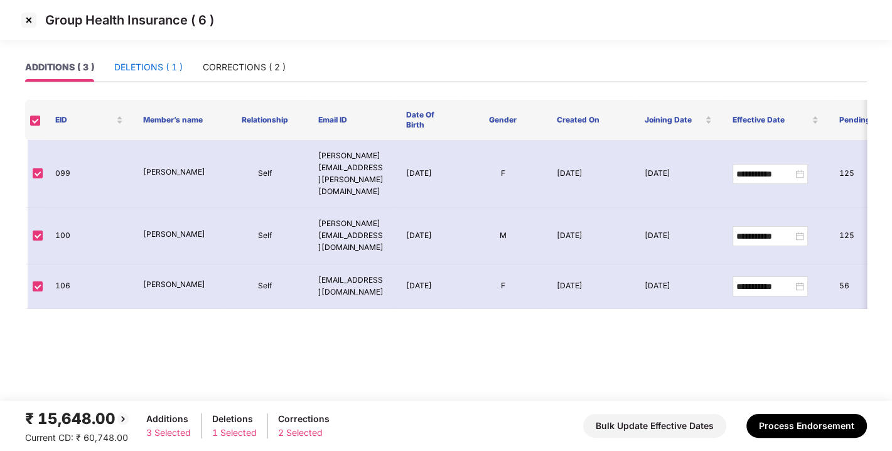
click at [158, 71] on div "DELETIONS ( 1 )" at bounding box center [148, 67] width 68 height 14
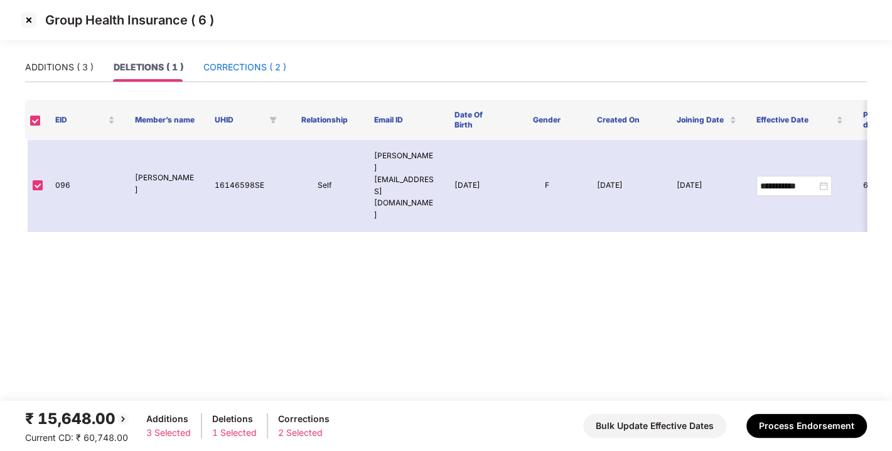
click at [242, 66] on div "CORRECTIONS ( 2 )" at bounding box center [244, 67] width 83 height 14
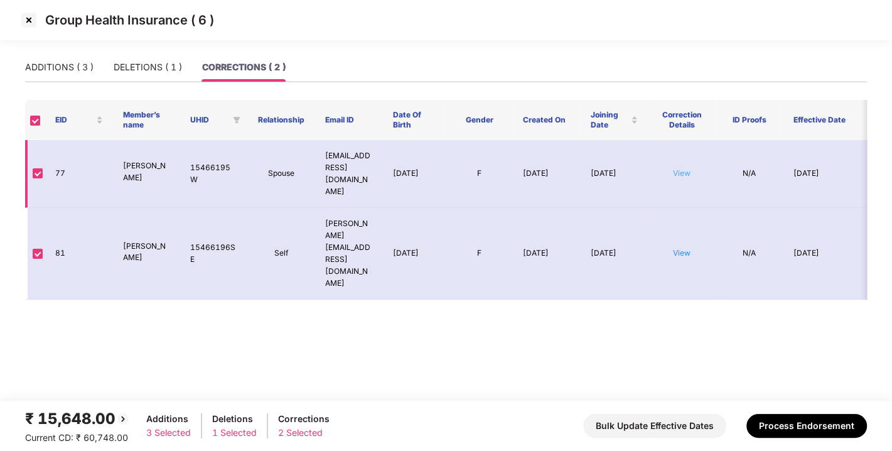
click at [680, 168] on link "View" at bounding box center [682, 172] width 18 height 9
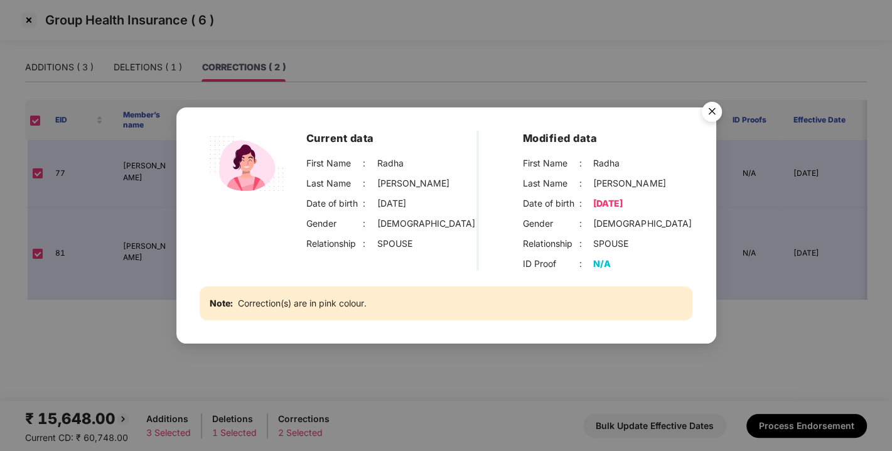
click at [712, 109] on img "Close" at bounding box center [711, 113] width 35 height 35
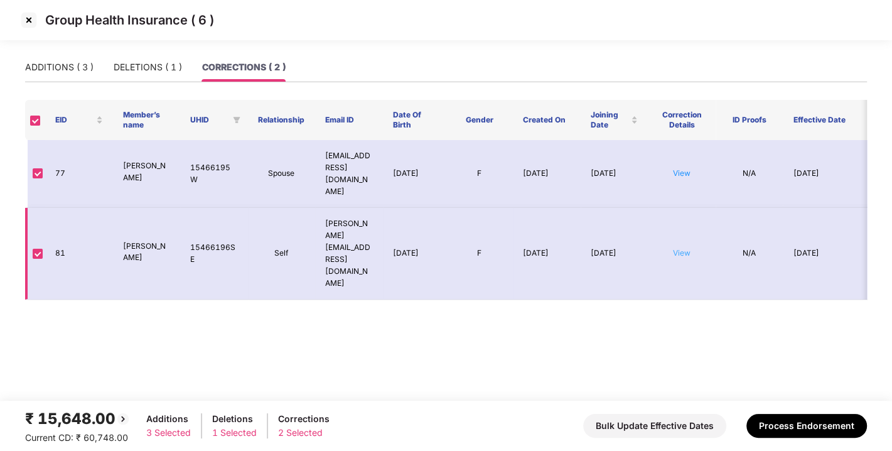
click at [677, 248] on link "View" at bounding box center [682, 252] width 18 height 9
